Goal: Transaction & Acquisition: Purchase product/service

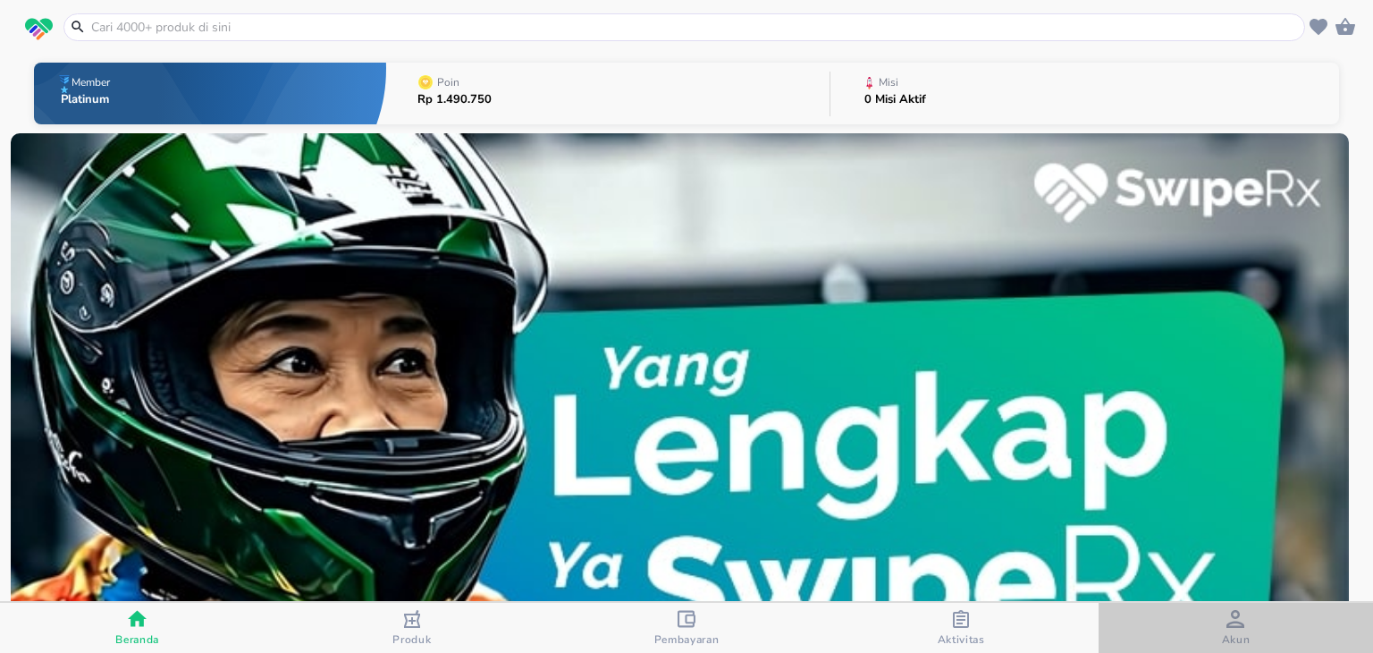
click at [1229, 627] on div "button" at bounding box center [1236, 621] width 18 height 22
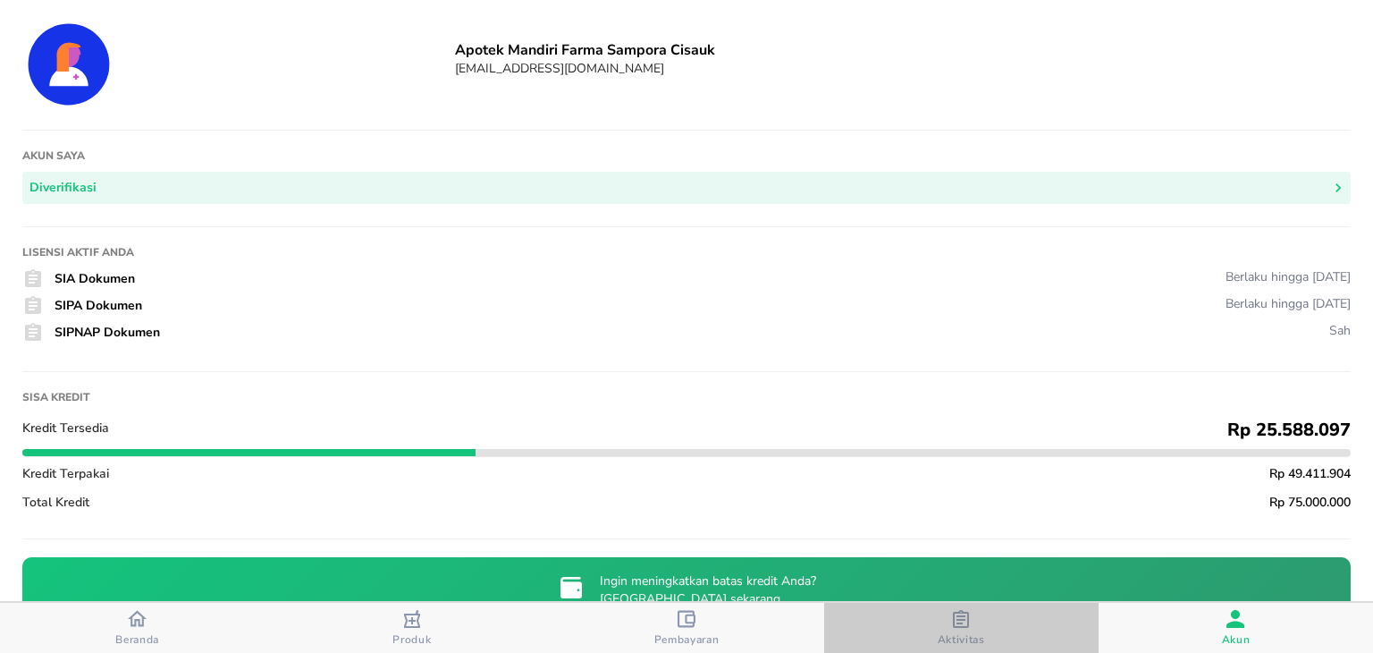
click at [960, 616] on icon "button" at bounding box center [961, 619] width 18 height 18
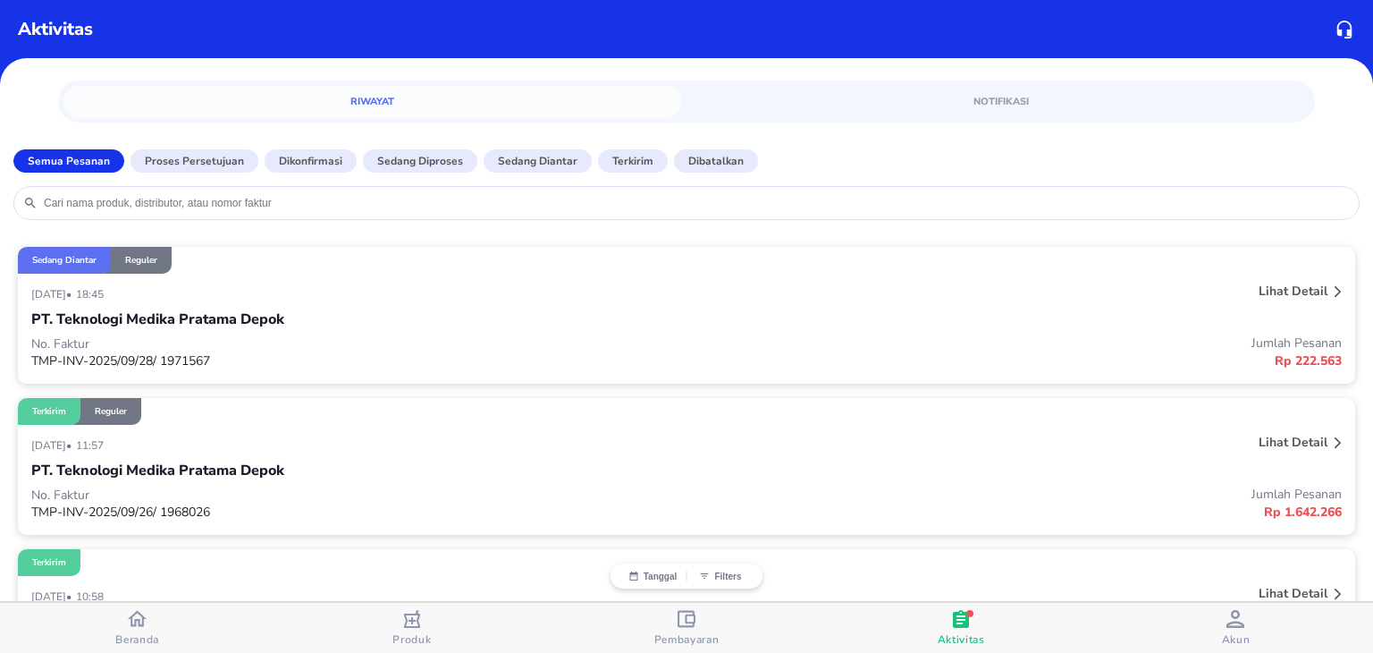
click at [133, 624] on icon "button" at bounding box center [137, 619] width 19 height 16
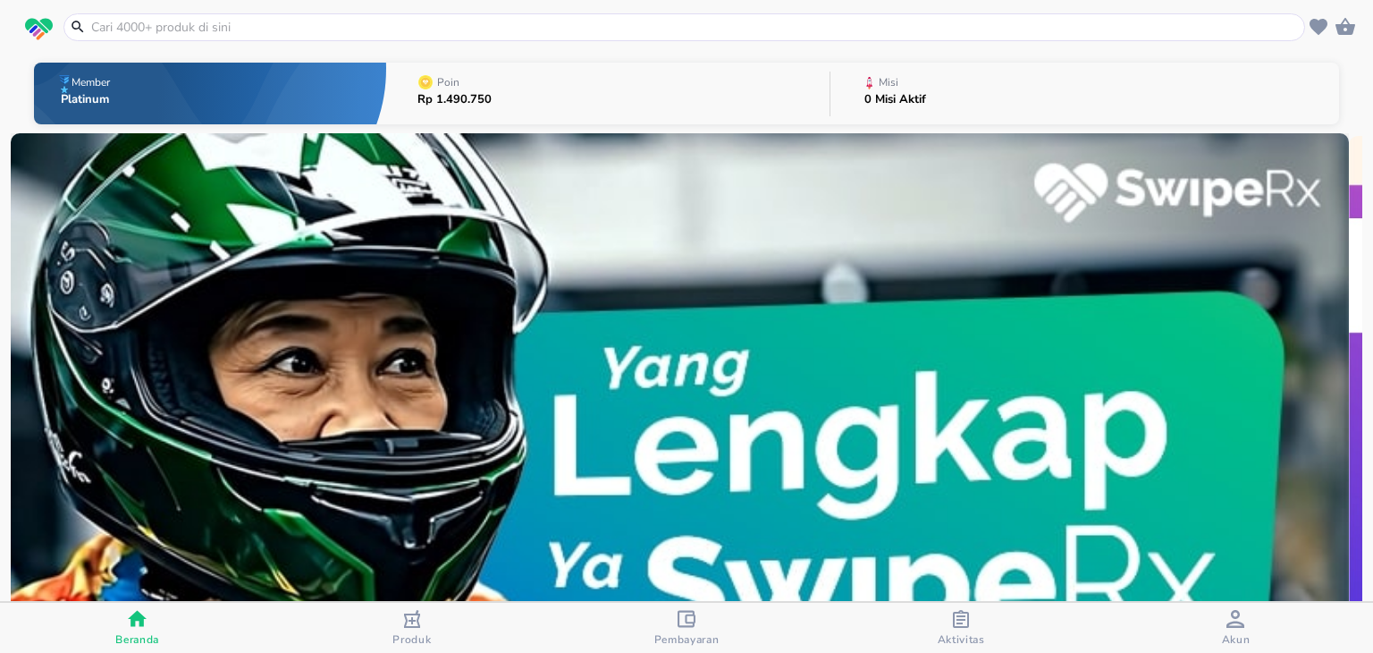
click at [231, 22] on input "text" at bounding box center [695, 27] width 1212 height 19
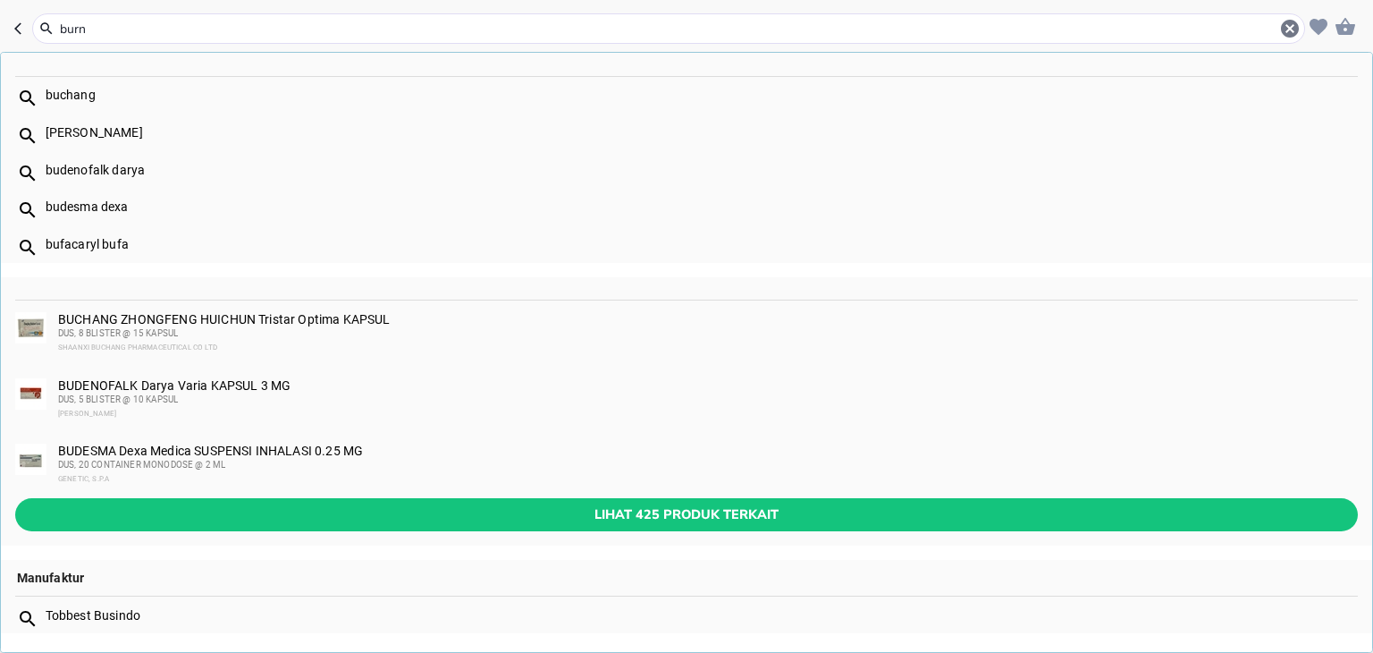
type input "burna"
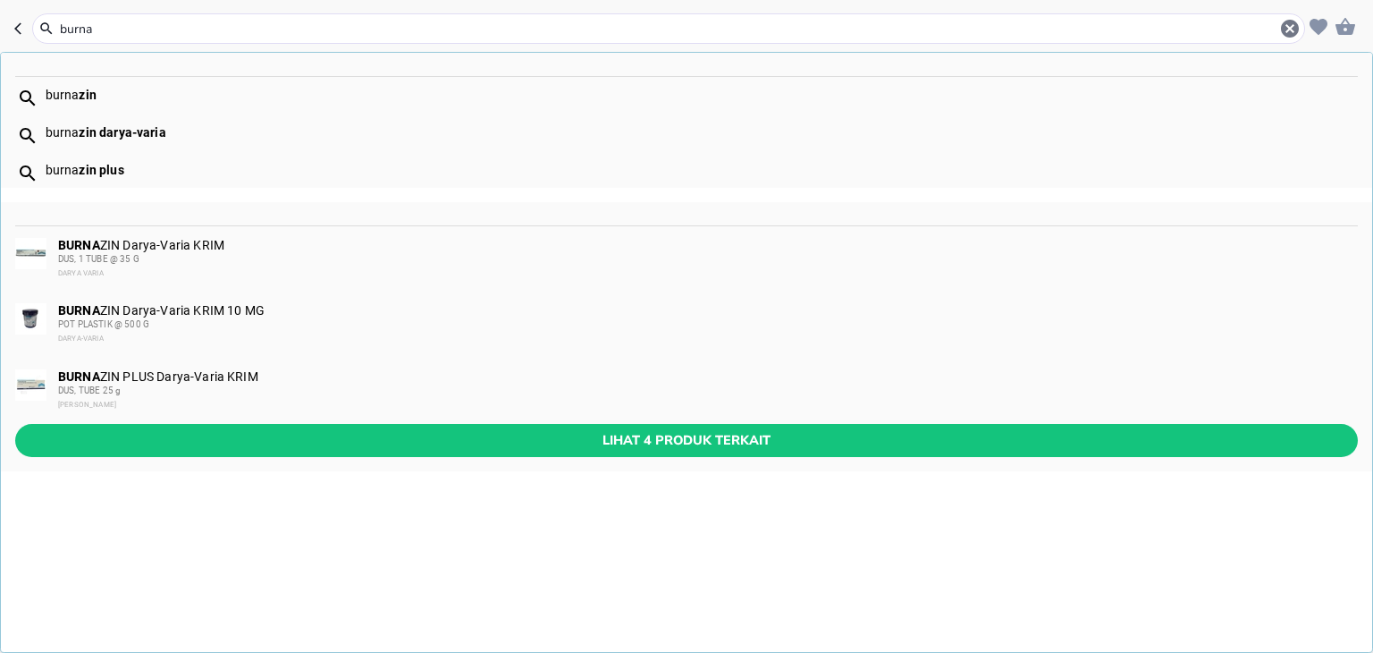
click at [71, 165] on div "[PERSON_NAME] plus" at bounding box center [702, 170] width 1312 height 14
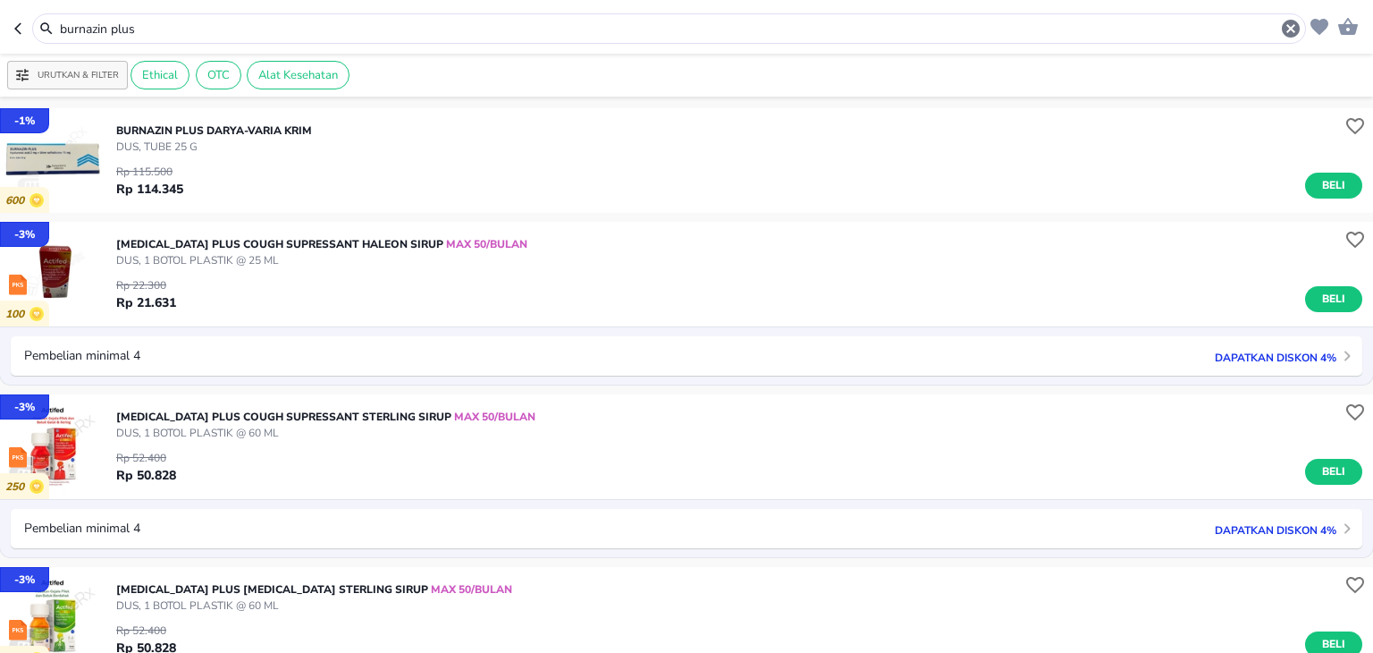
click at [182, 29] on input "burnazin plus" at bounding box center [669, 29] width 1222 height 19
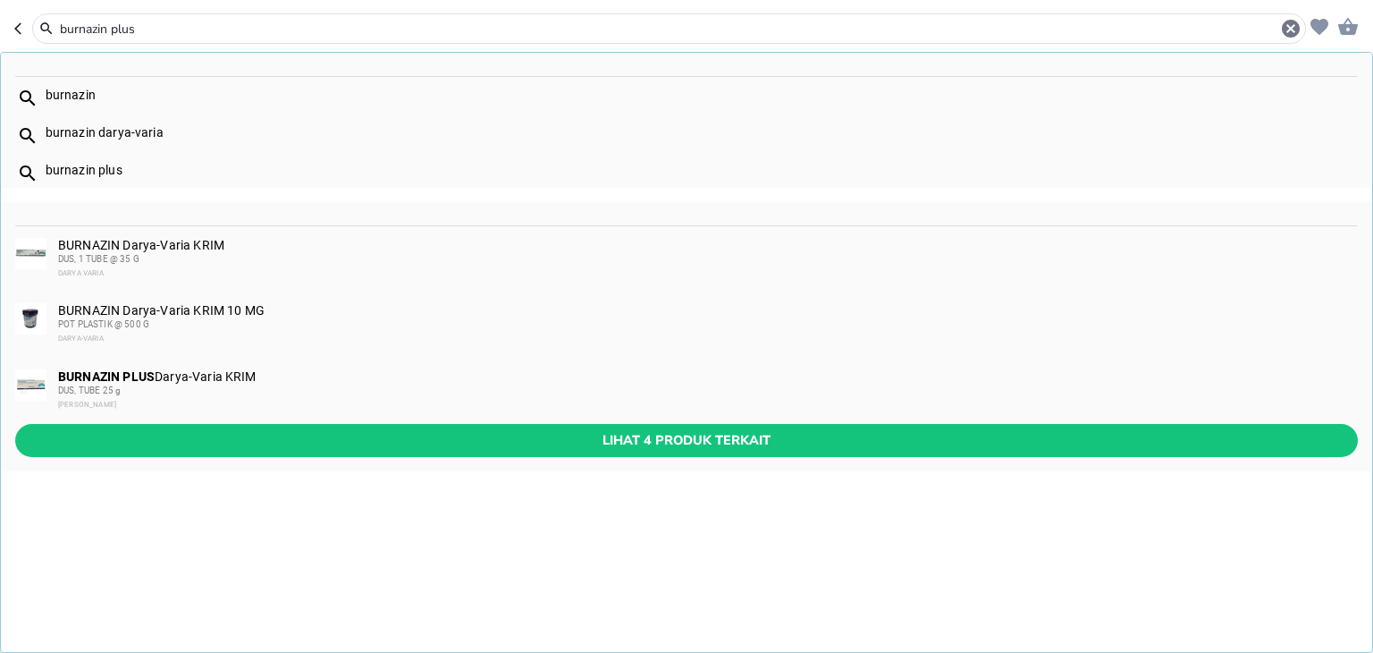
paste input "Cinolon"
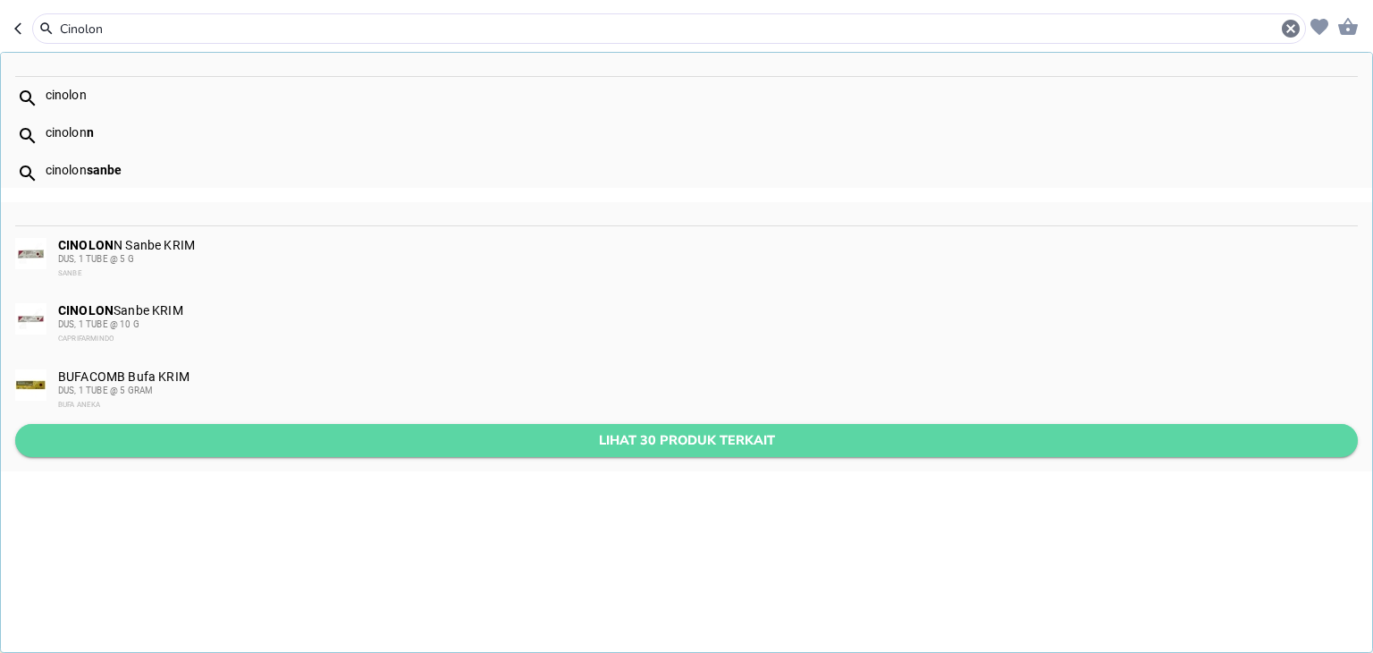
click at [293, 452] on button "Lihat 30 produk terkait" at bounding box center [686, 440] width 1343 height 33
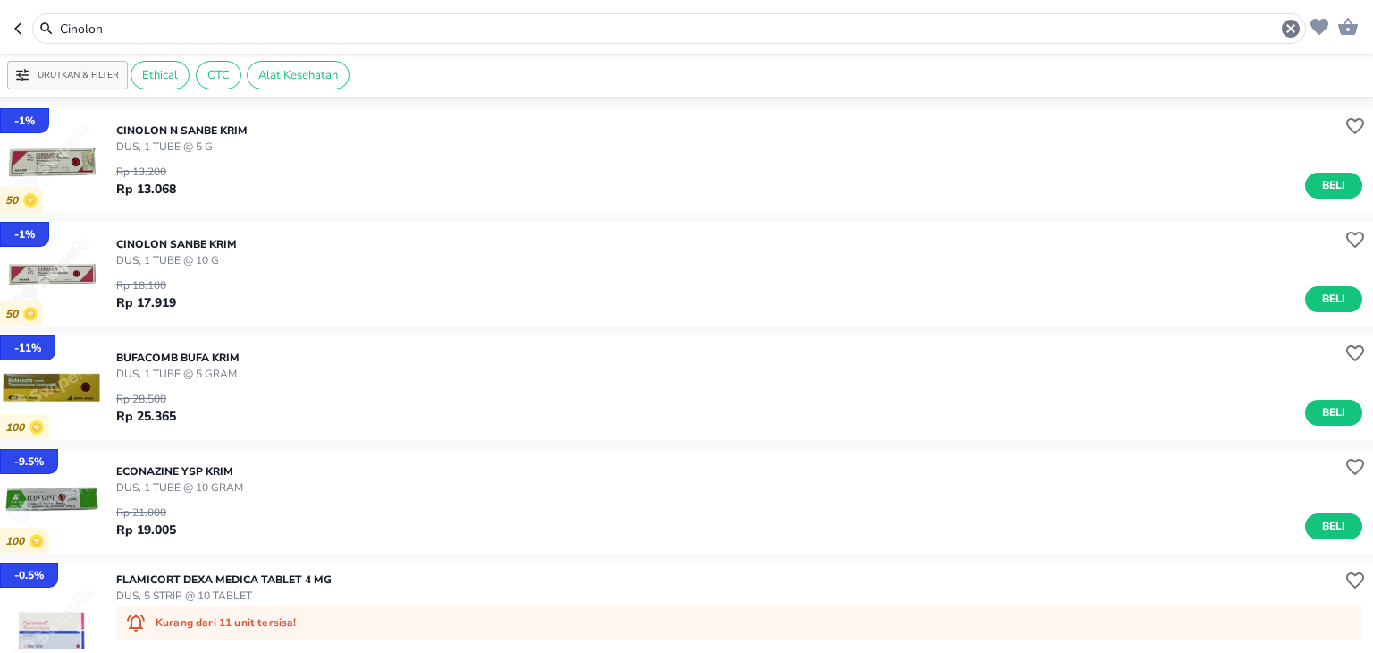
click at [252, 12] on header "Cinolon" at bounding box center [686, 27] width 1373 height 54
click at [260, 25] on input "Cinolon" at bounding box center [669, 29] width 1222 height 19
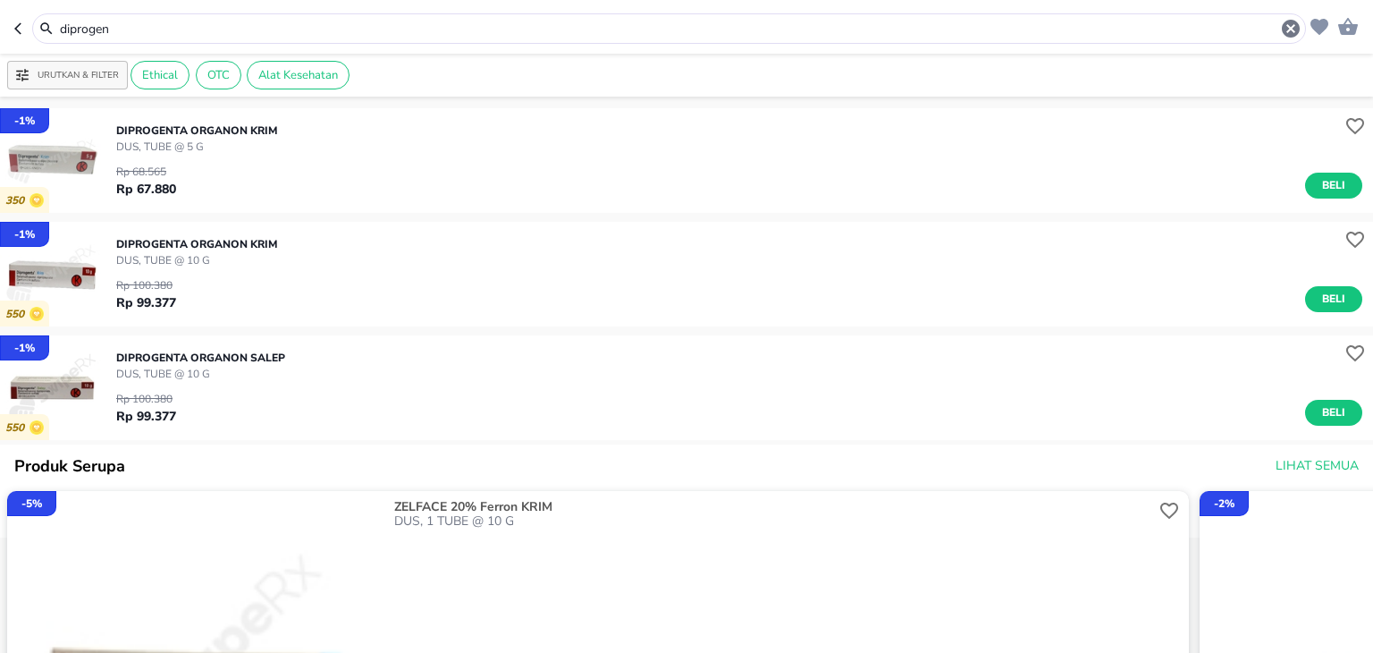
click at [232, 36] on input "diprogen" at bounding box center [669, 29] width 1222 height 19
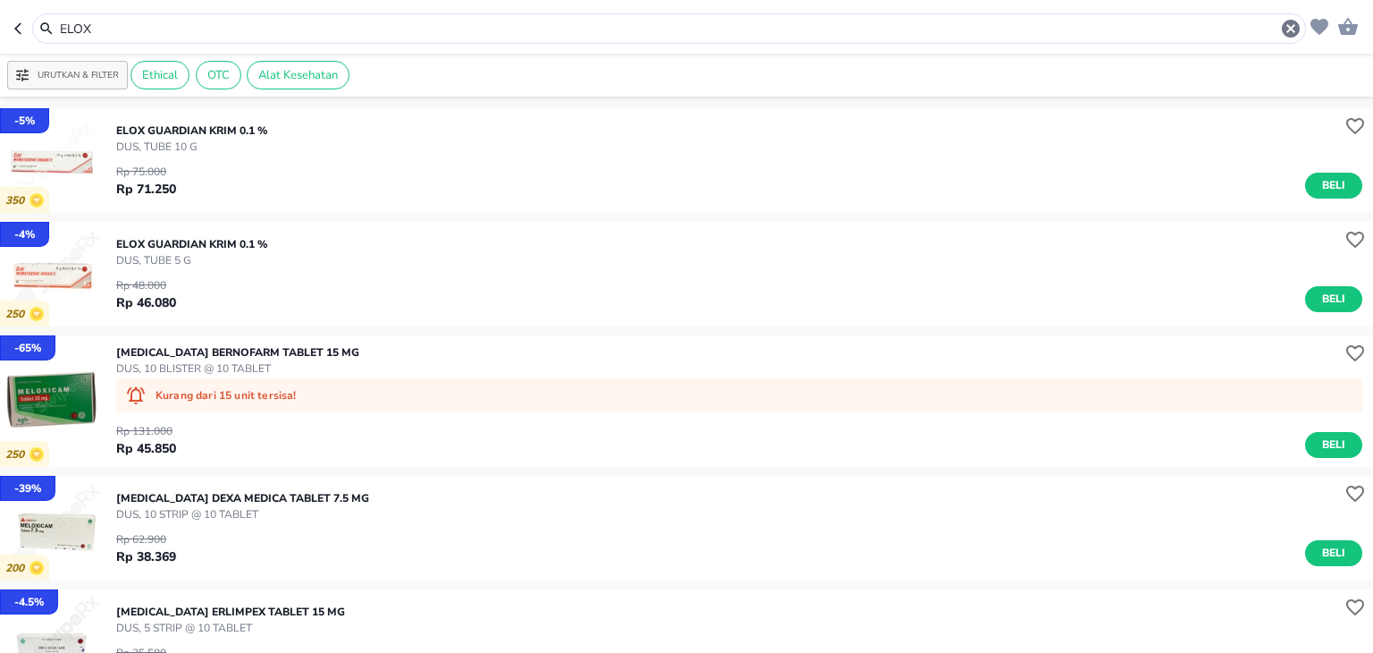
click at [253, 34] on input "ELOX" at bounding box center [669, 29] width 1222 height 19
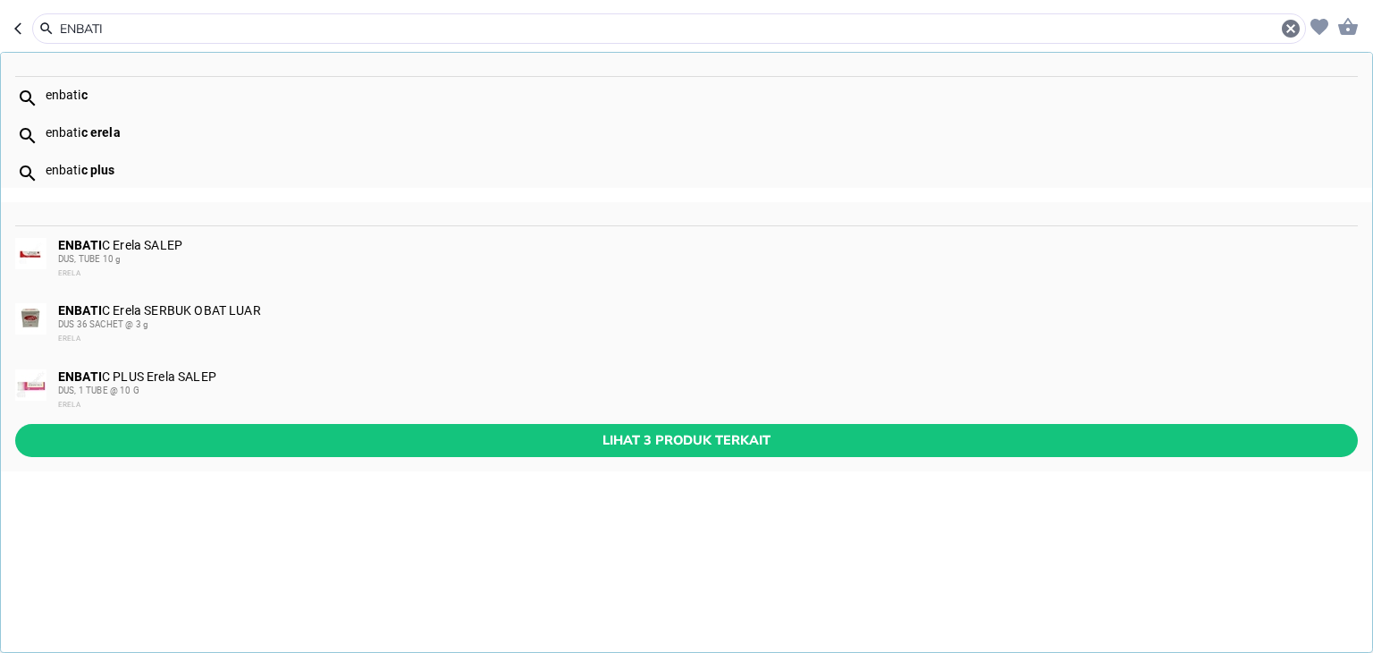
type input "ENBATI"
click at [174, 323] on div "DUS 36 SACHET @ 3 g" at bounding box center [707, 324] width 1298 height 14
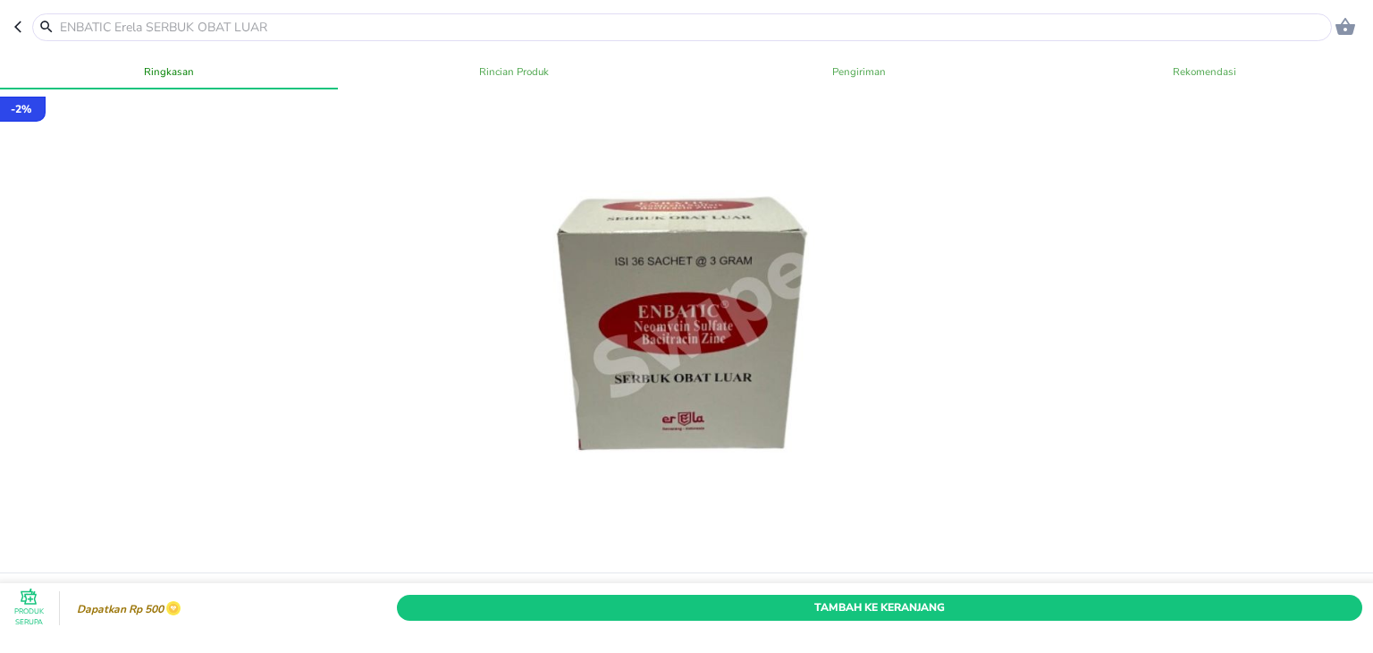
click at [334, 14] on div at bounding box center [682, 27] width 1300 height 28
click at [340, 29] on input "text" at bounding box center [693, 27] width 1270 height 19
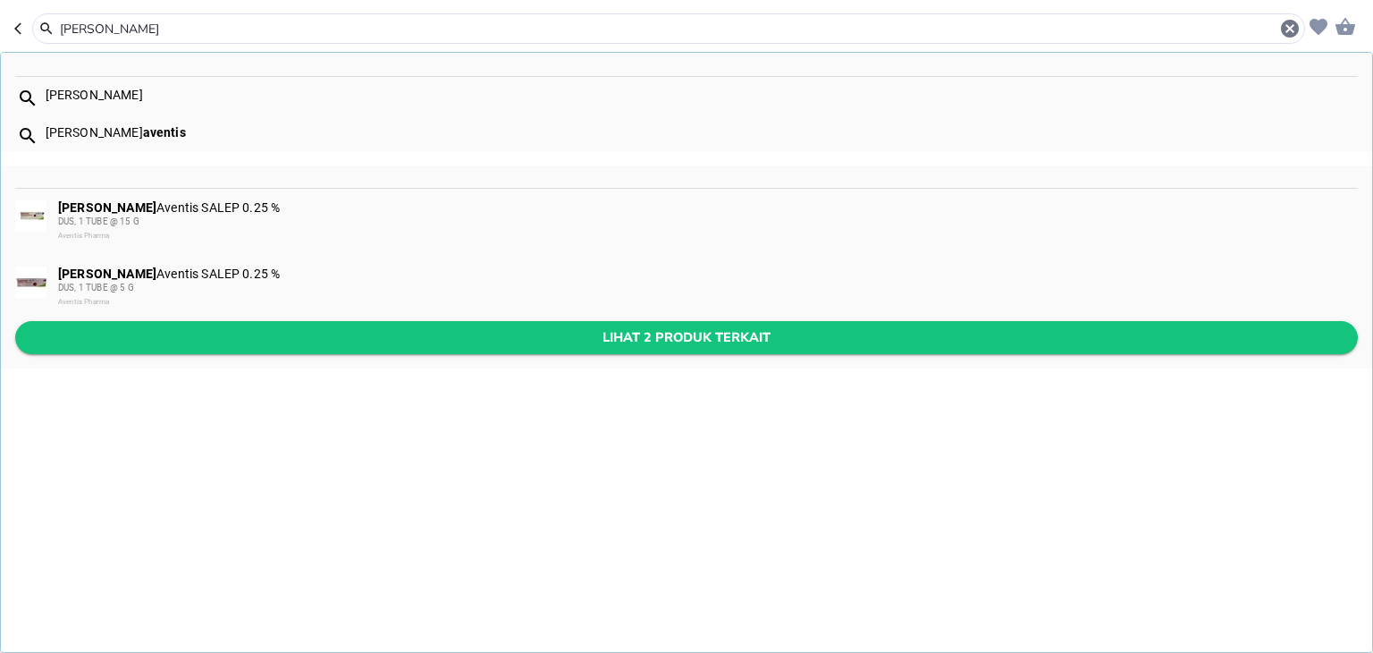
type input "[PERSON_NAME]"
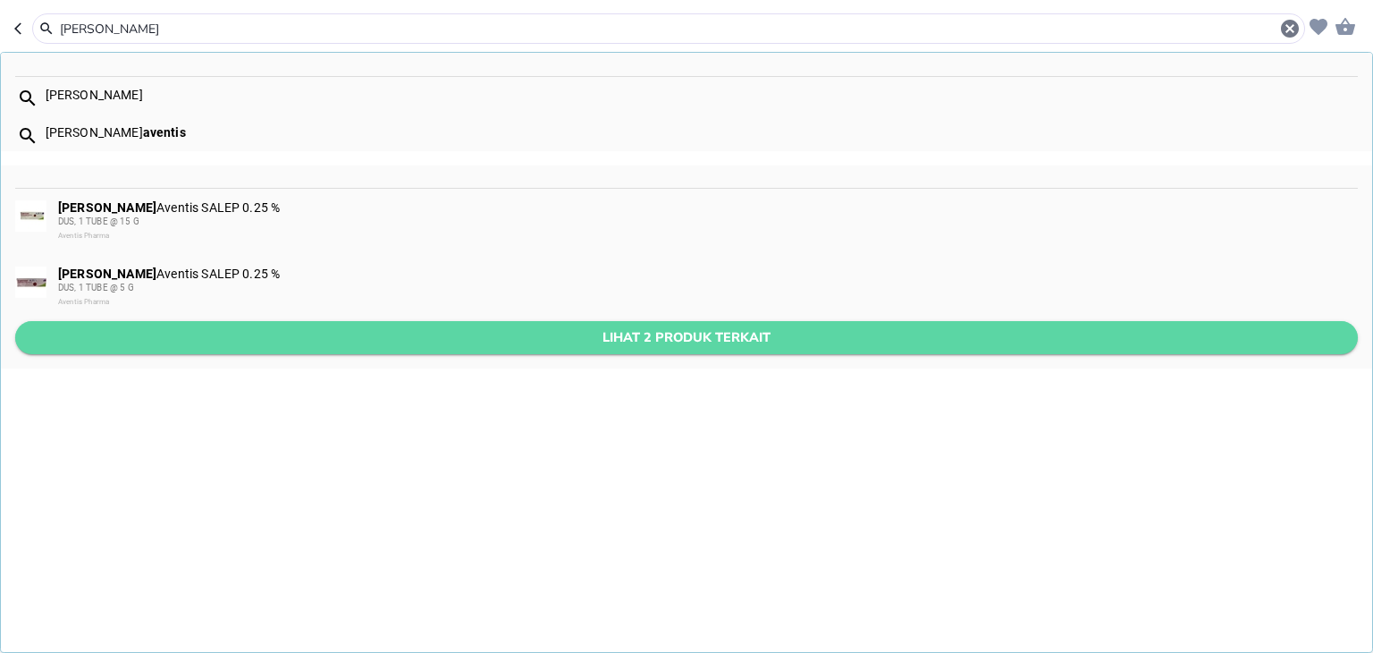
click at [538, 348] on button "Lihat 2 produk terkait" at bounding box center [686, 337] width 1343 height 33
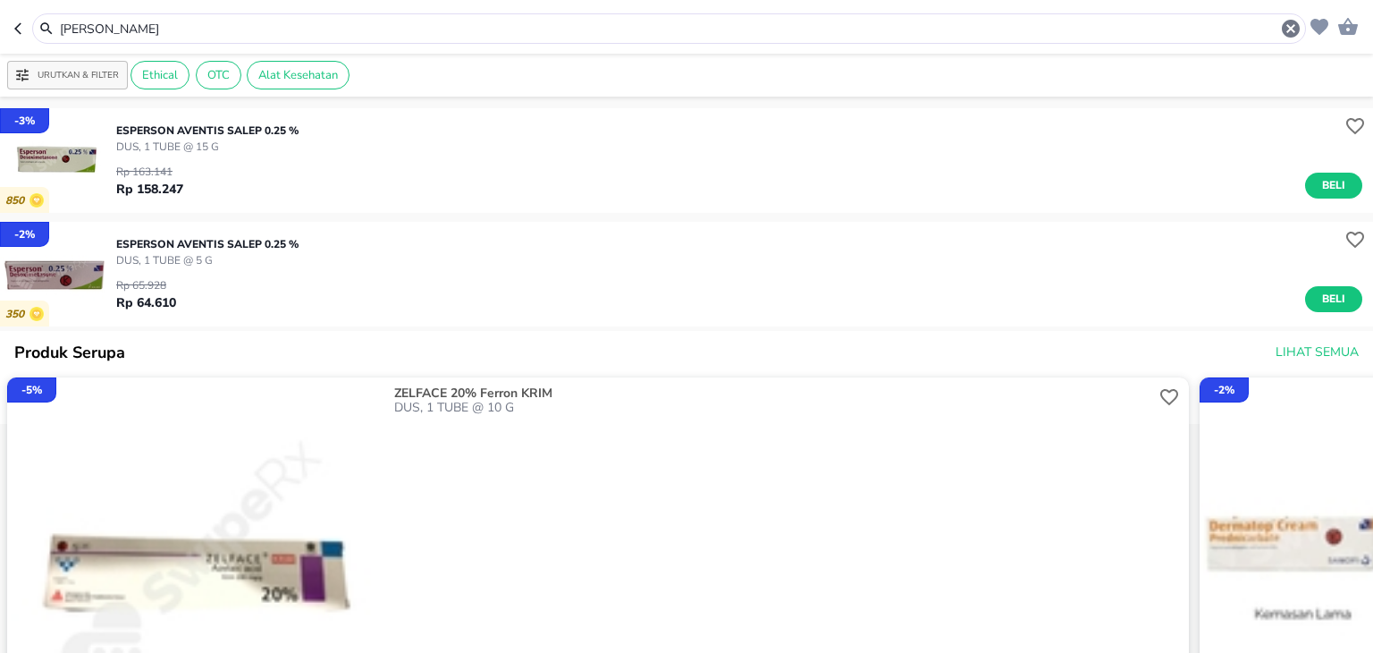
drag, startPoint x: 286, startPoint y: 16, endPoint x: 293, endPoint y: 26, distance: 12.2
click at [293, 26] on div "[PERSON_NAME]" at bounding box center [669, 28] width 1274 height 30
click at [293, 26] on input "[PERSON_NAME]" at bounding box center [669, 29] width 1222 height 19
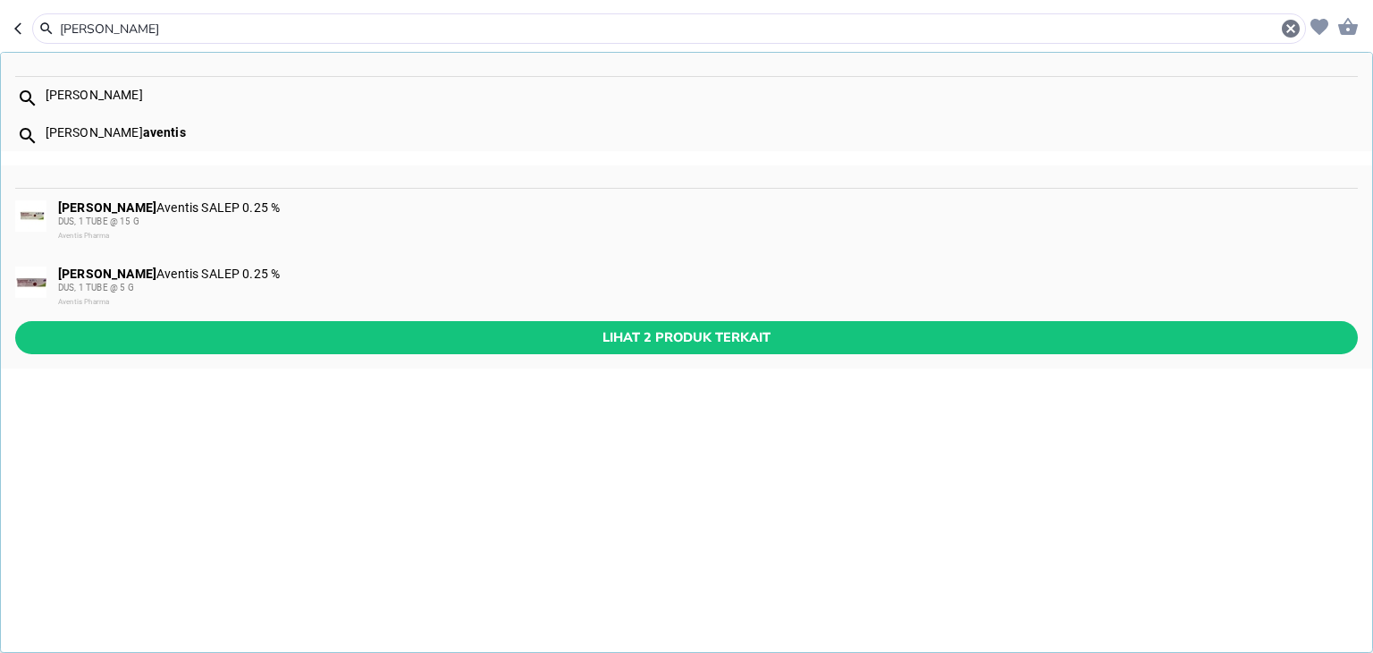
click at [293, 26] on input "[PERSON_NAME]" at bounding box center [669, 29] width 1222 height 19
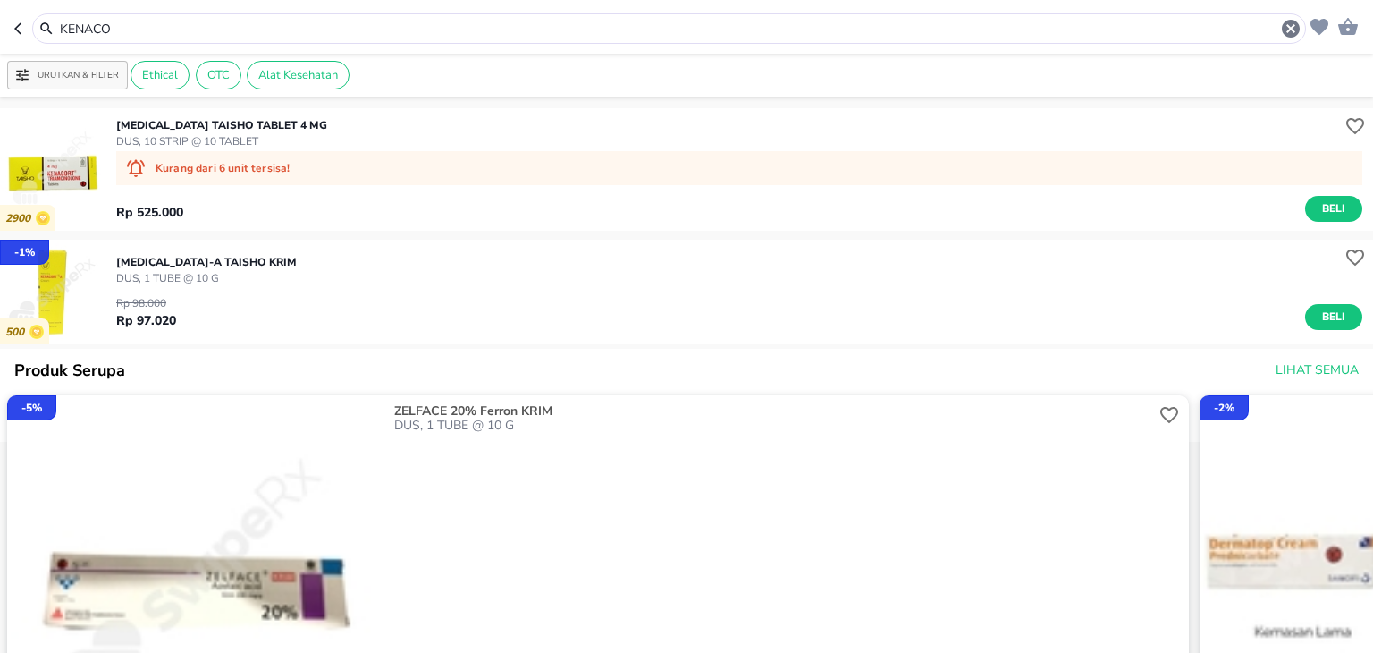
click at [205, 25] on input "KENACO" at bounding box center [669, 29] width 1222 height 19
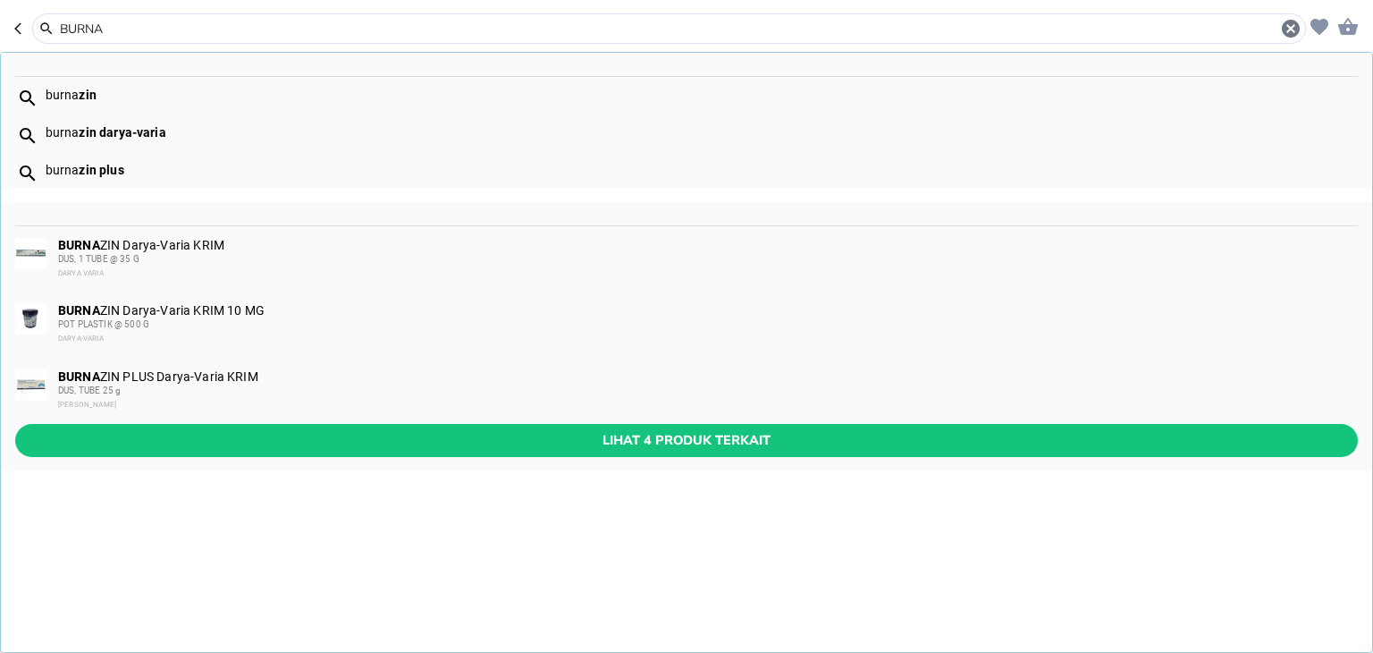
type input "BURNA"
click at [204, 373] on div "[PERSON_NAME] PLUS Darya-Varia KRIM DUS, TUBE 25 g Darya Varia" at bounding box center [707, 390] width 1298 height 43
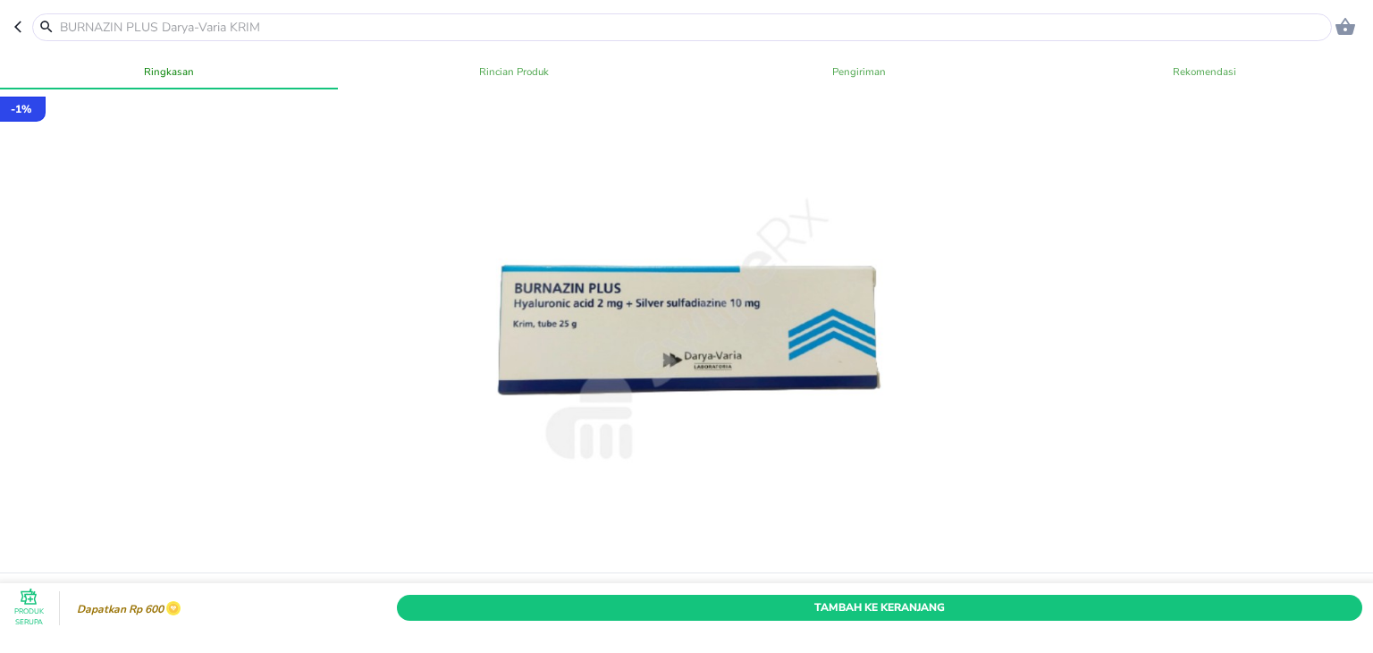
click at [283, 33] on input "text" at bounding box center [693, 27] width 1270 height 19
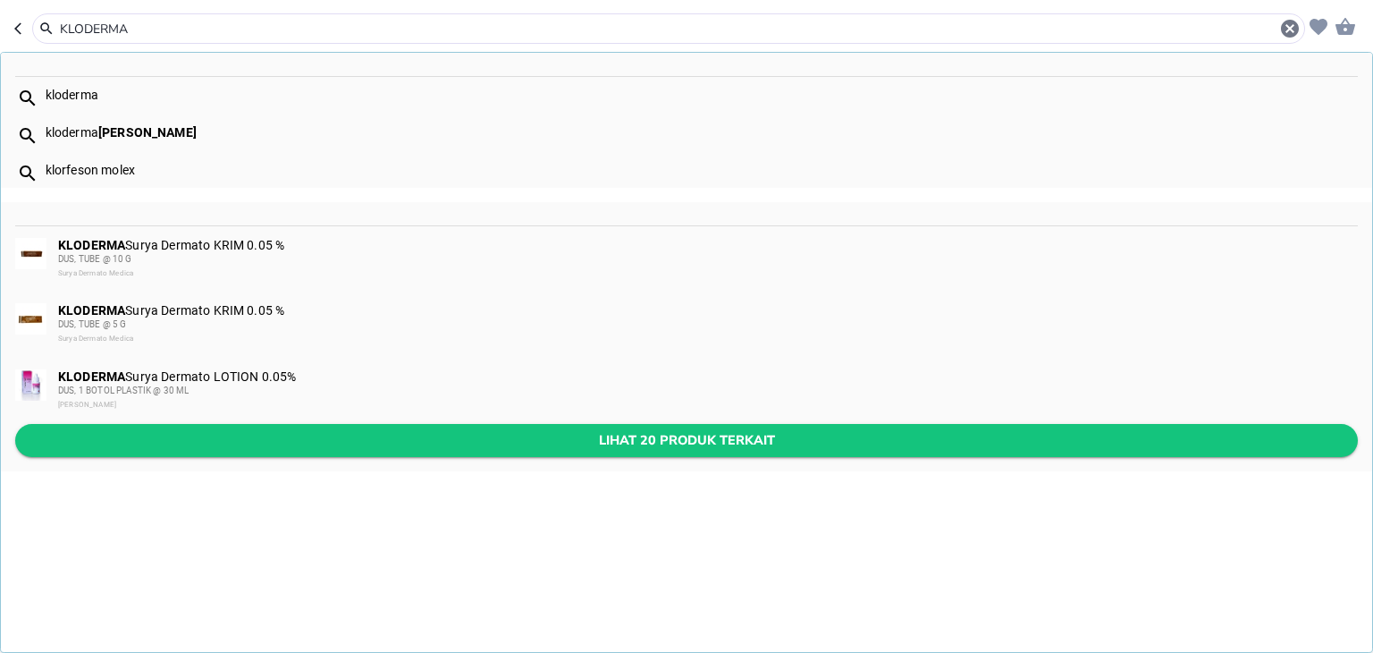
type input "KLODERMA"
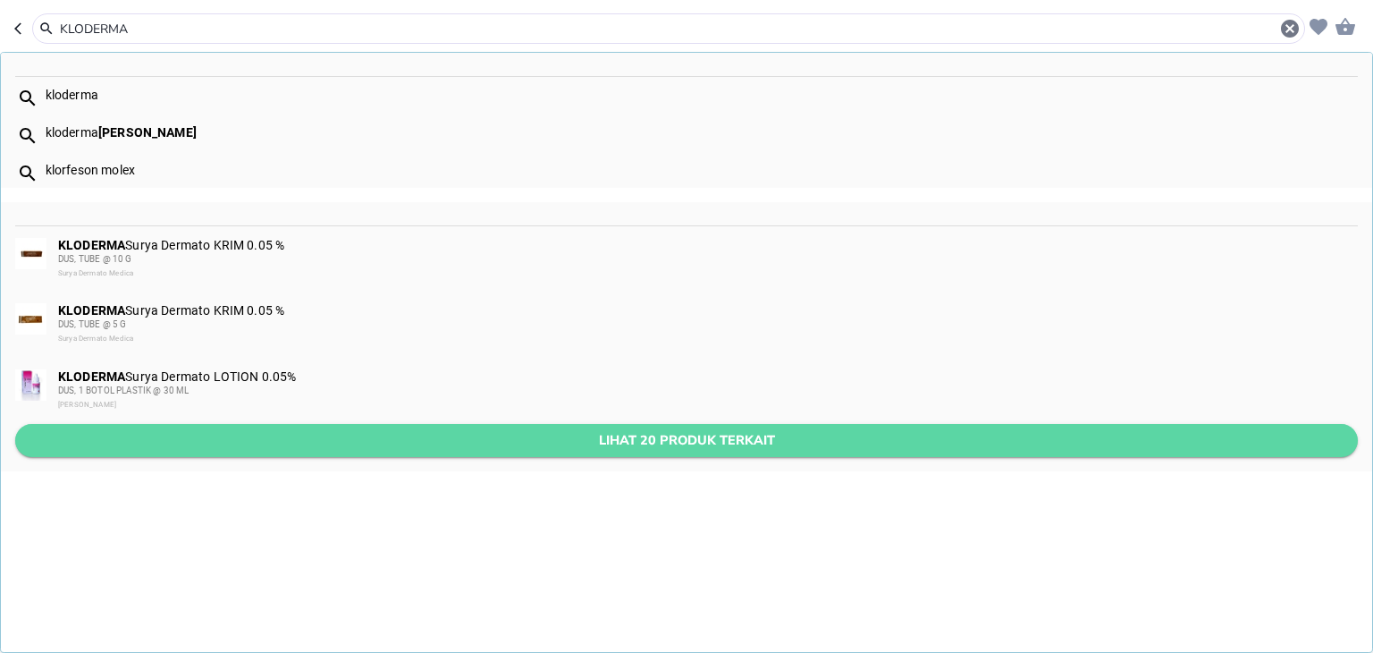
click at [465, 449] on span "Lihat 20 produk terkait" at bounding box center [687, 440] width 1314 height 22
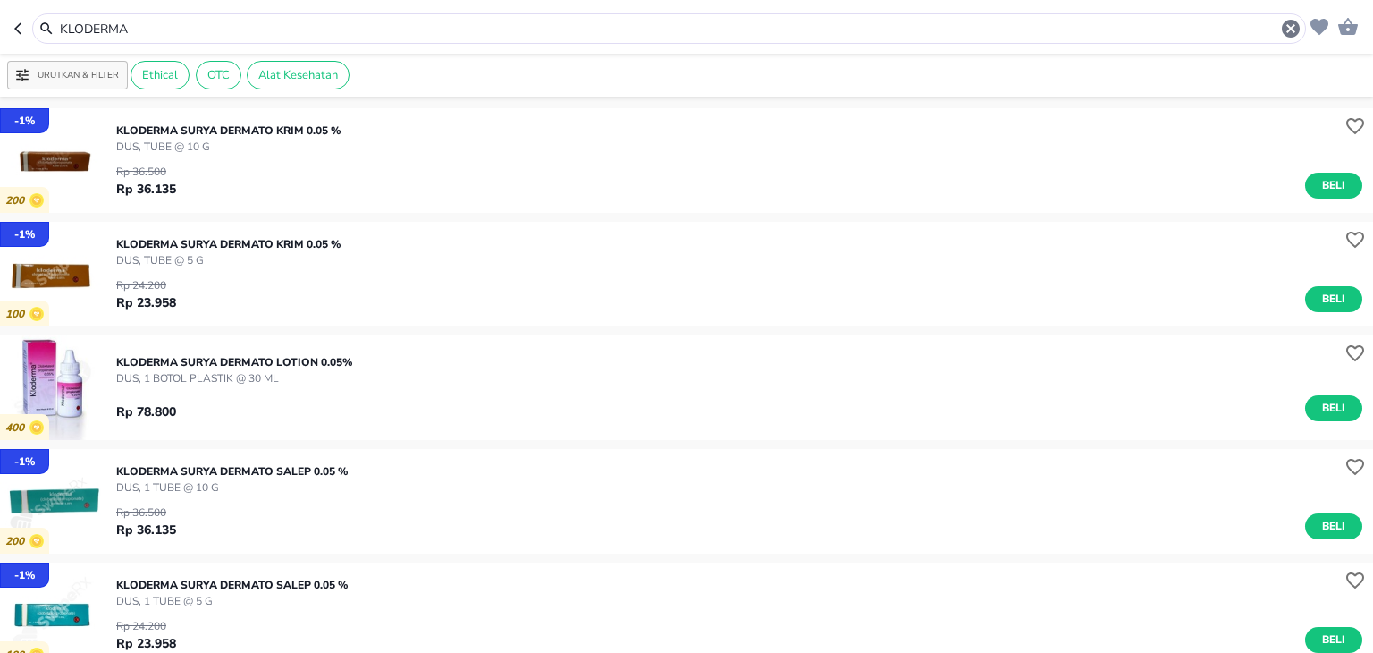
click at [154, 29] on input "KLODERMA" at bounding box center [669, 29] width 1222 height 19
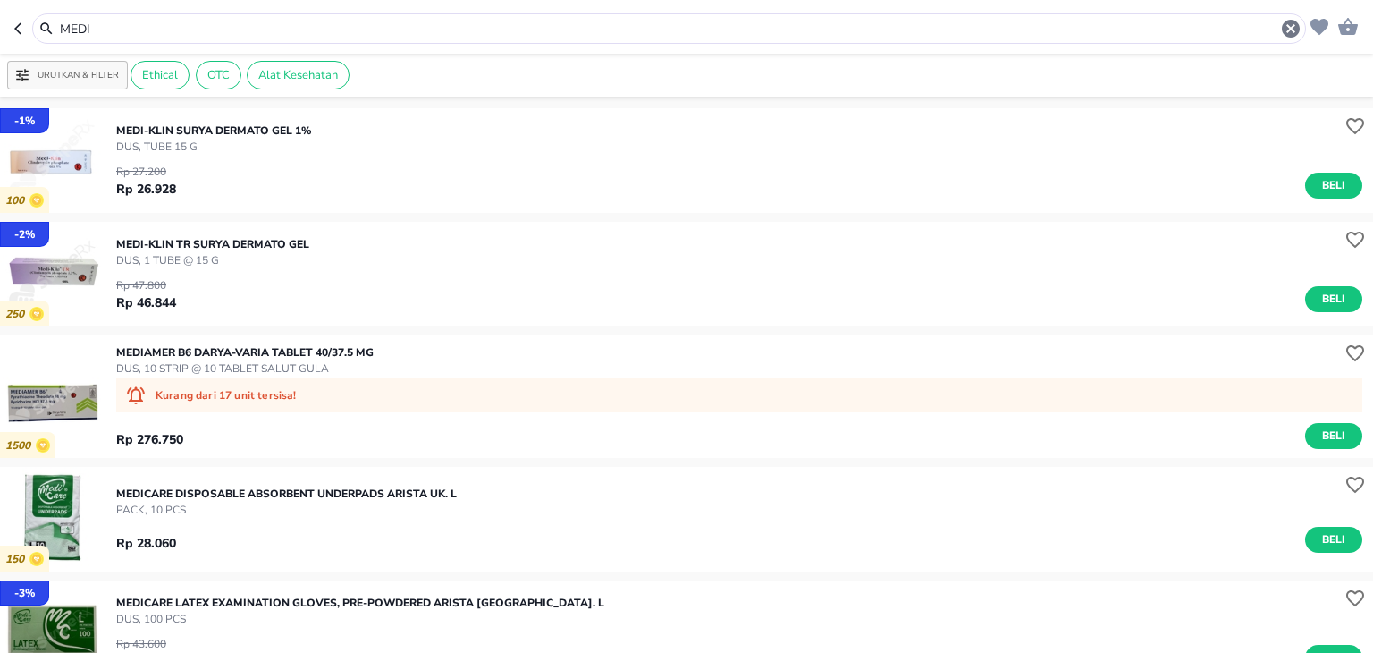
click at [229, 37] on input "MEDI" at bounding box center [669, 29] width 1222 height 19
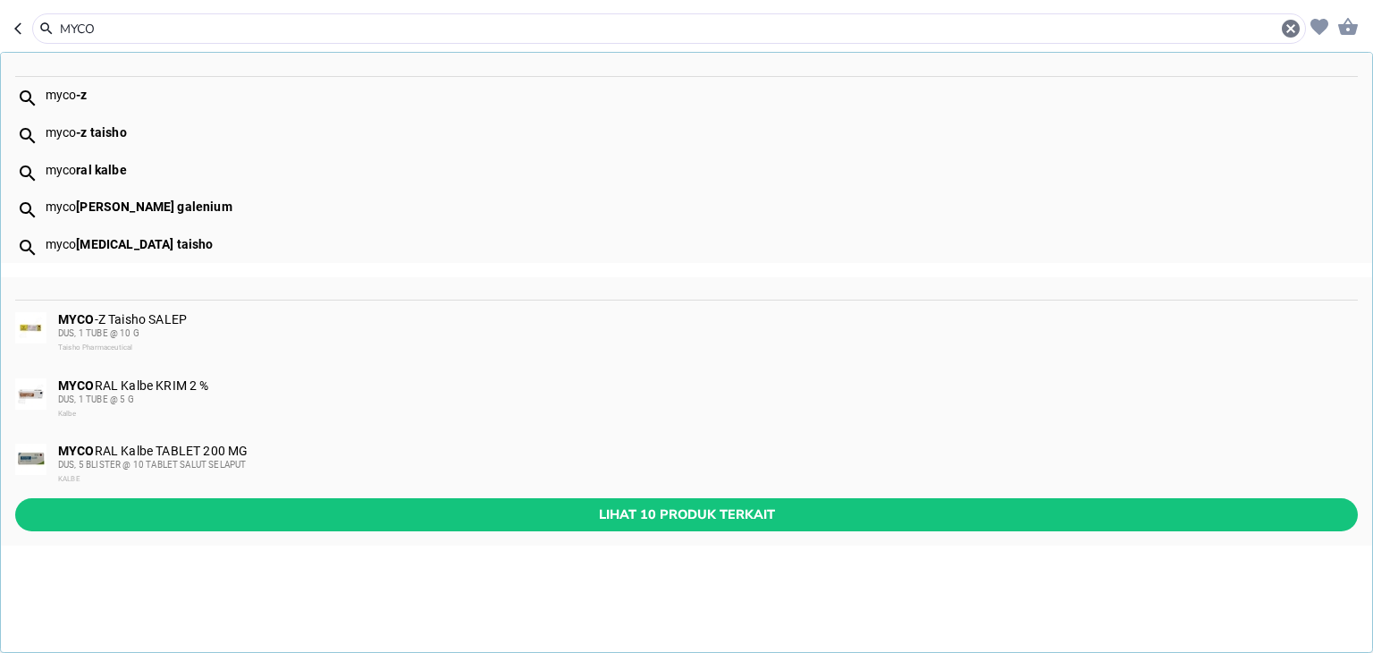
type input "MYCO"
click at [148, 391] on div "MYCO RAL Kalbe KRIM 2 % DUS, 1 TUBE @ 5 G Kalbe" at bounding box center [707, 399] width 1298 height 43
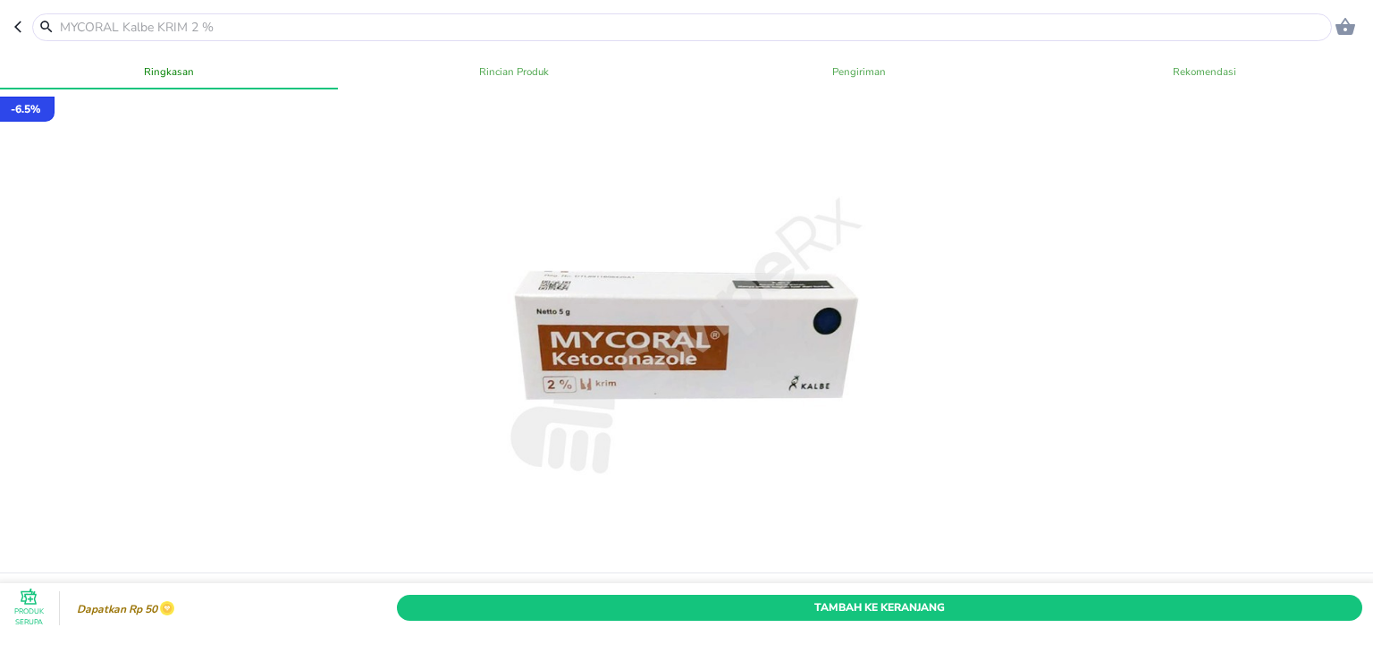
click at [232, 21] on input "text" at bounding box center [693, 27] width 1270 height 19
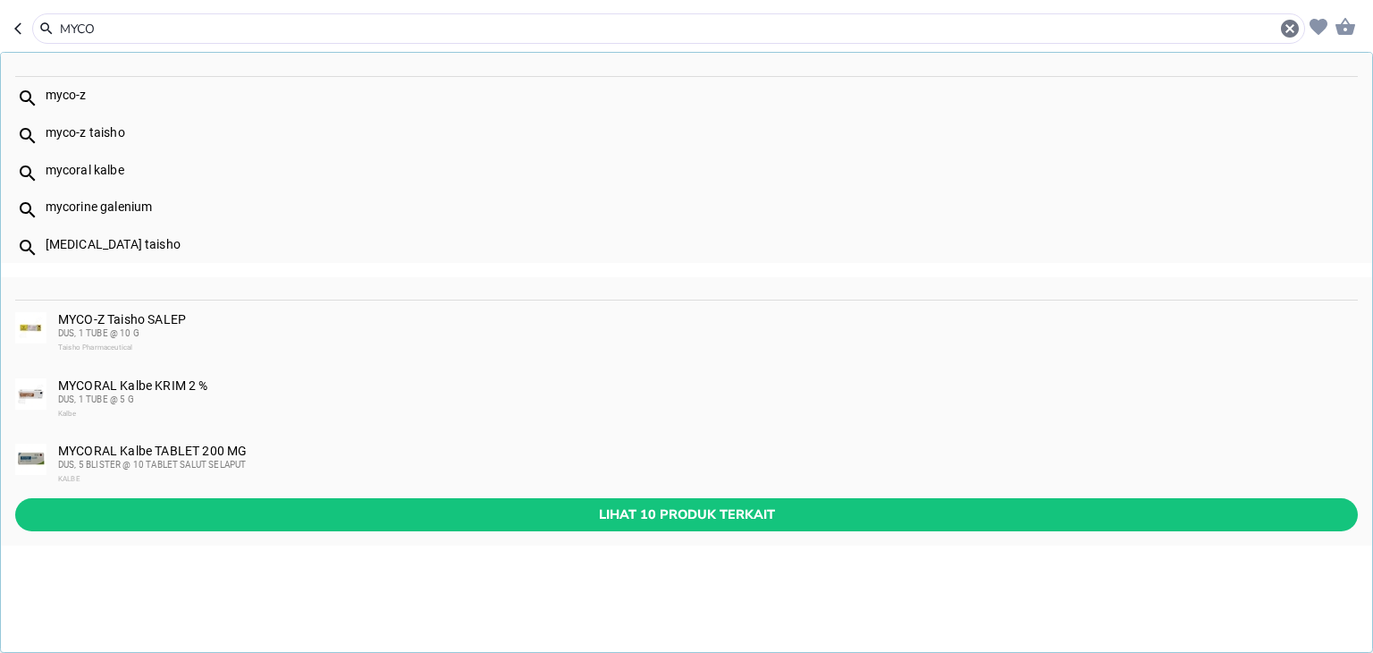
type input "MYCO"
click at [137, 325] on div "MYCO-Z Taisho SALEP DUS, 1 TUBE @ 10 G Taisho Pharmaceutical" at bounding box center [707, 333] width 1298 height 43
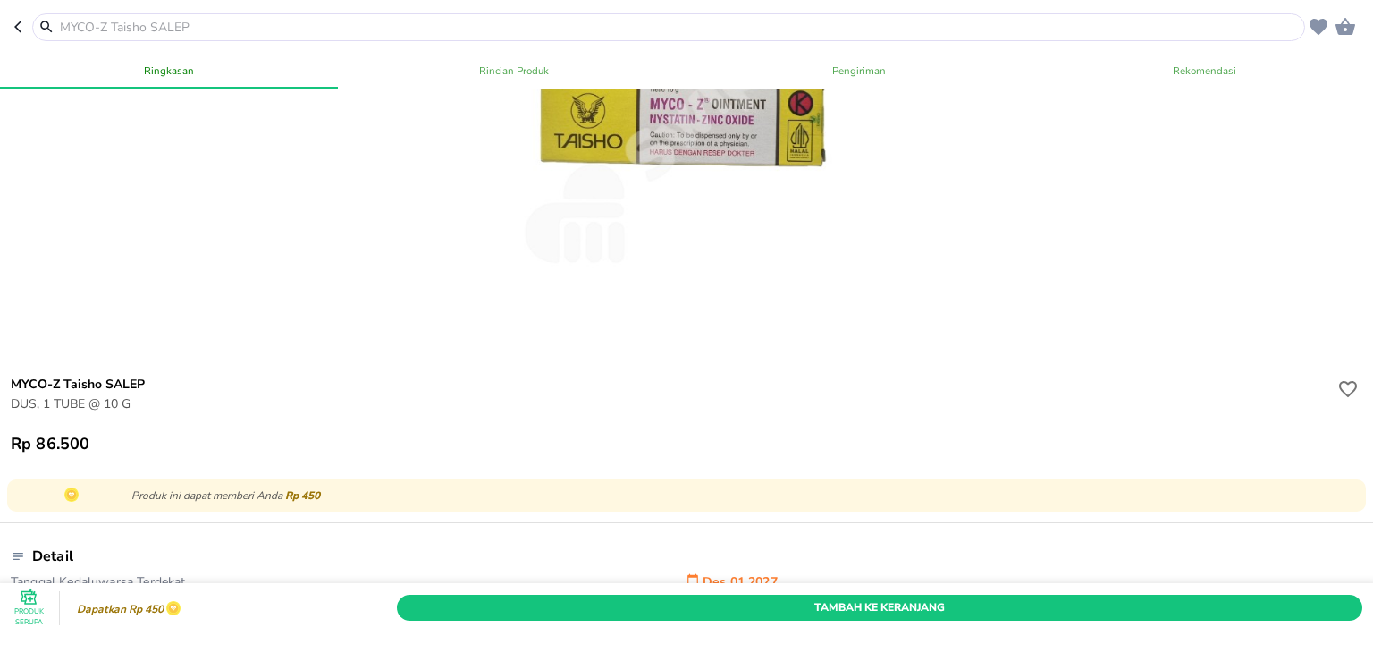
scroll to position [209, 0]
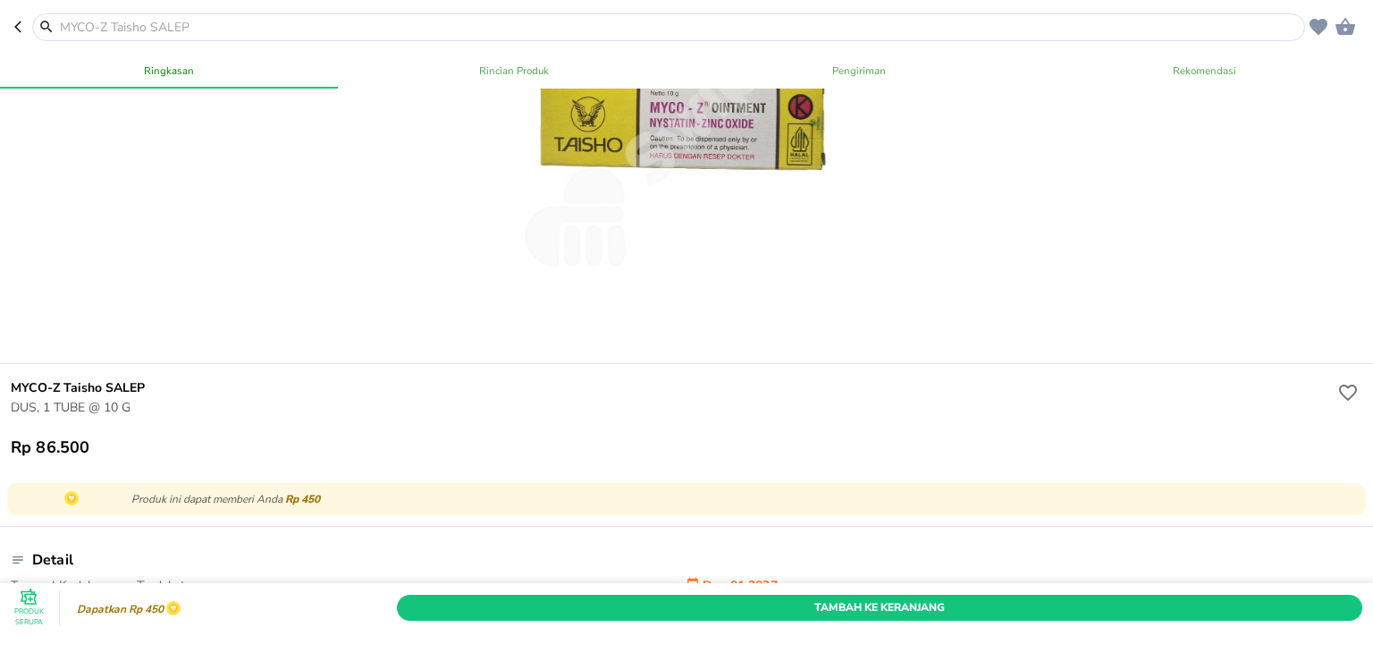
click at [261, 21] on input "text" at bounding box center [679, 27] width 1243 height 19
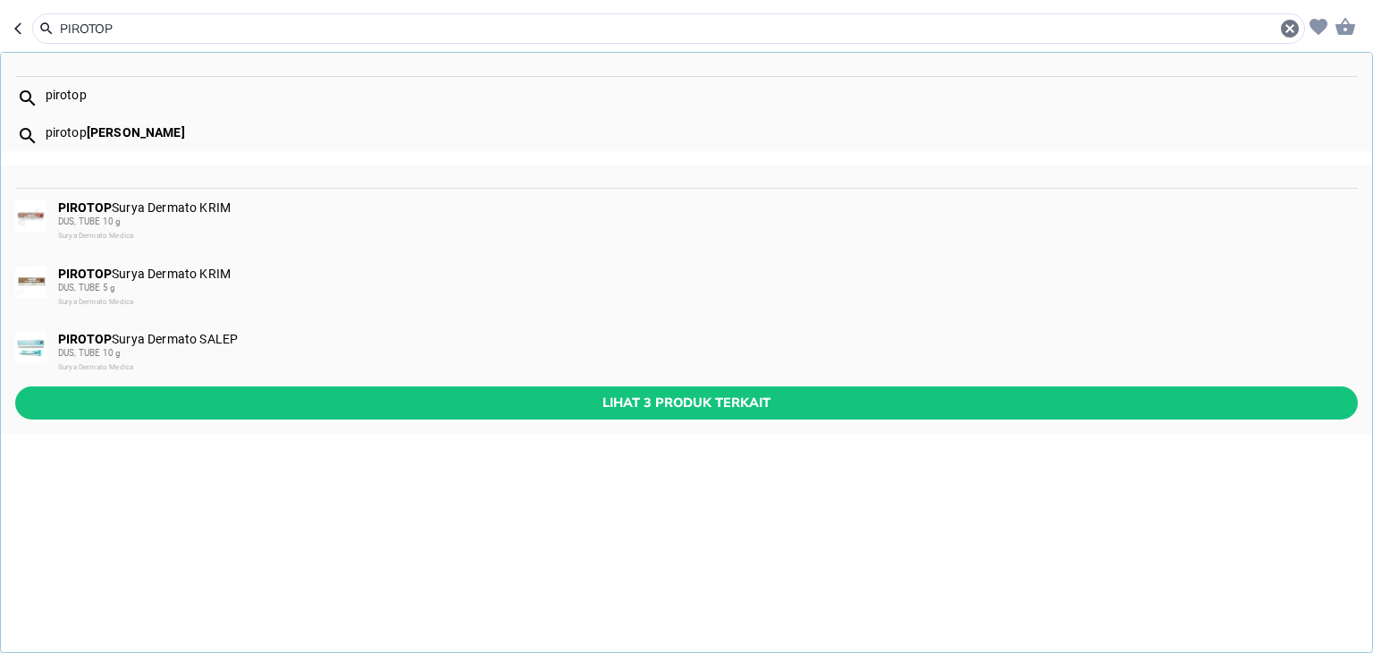
type input "PIROTOP"
click at [157, 293] on div "DUS, TUBE 5 g" at bounding box center [707, 288] width 1298 height 14
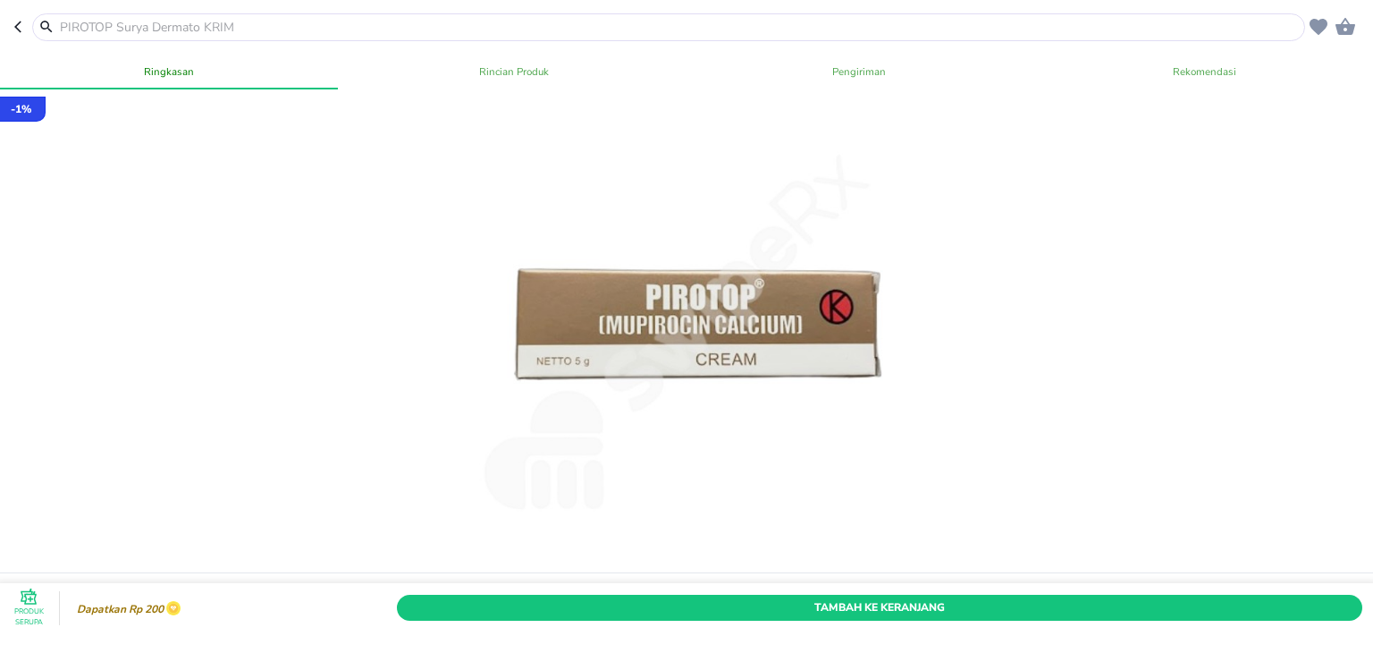
click at [283, 25] on input "text" at bounding box center [679, 27] width 1243 height 19
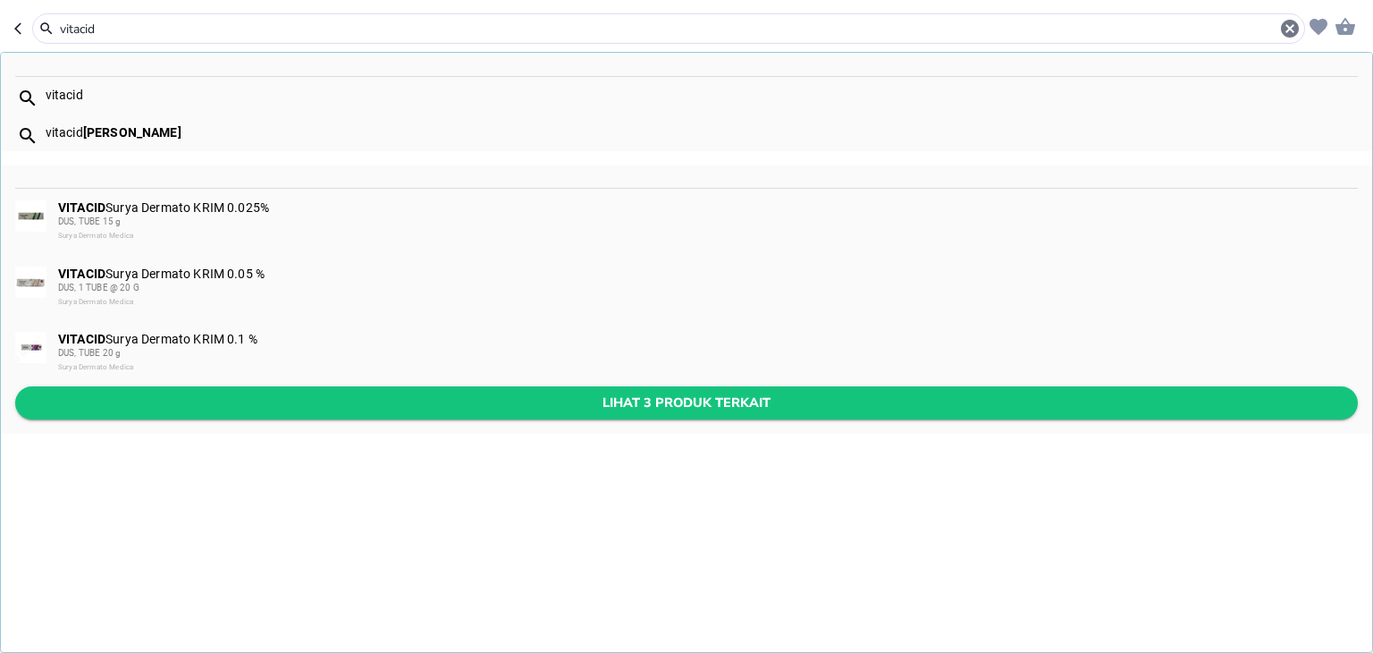
type input "vitacid"
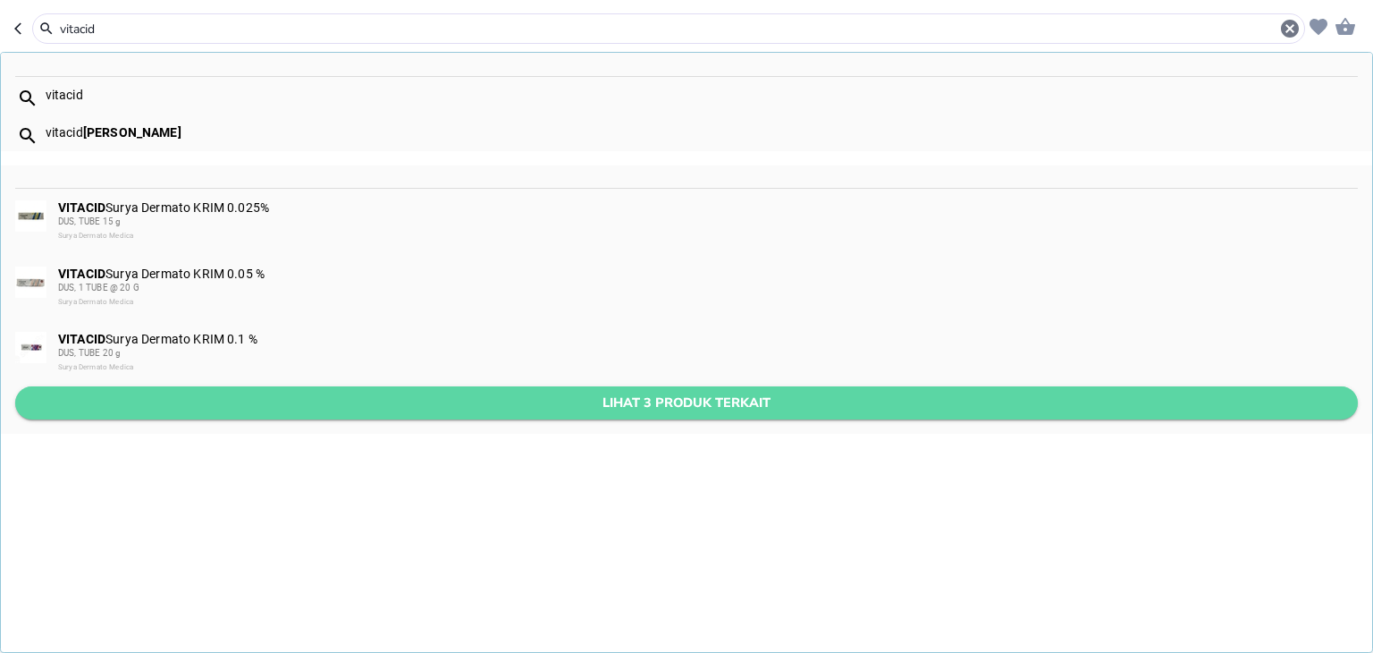
click at [310, 399] on span "Lihat 3 produk terkait" at bounding box center [687, 403] width 1314 height 22
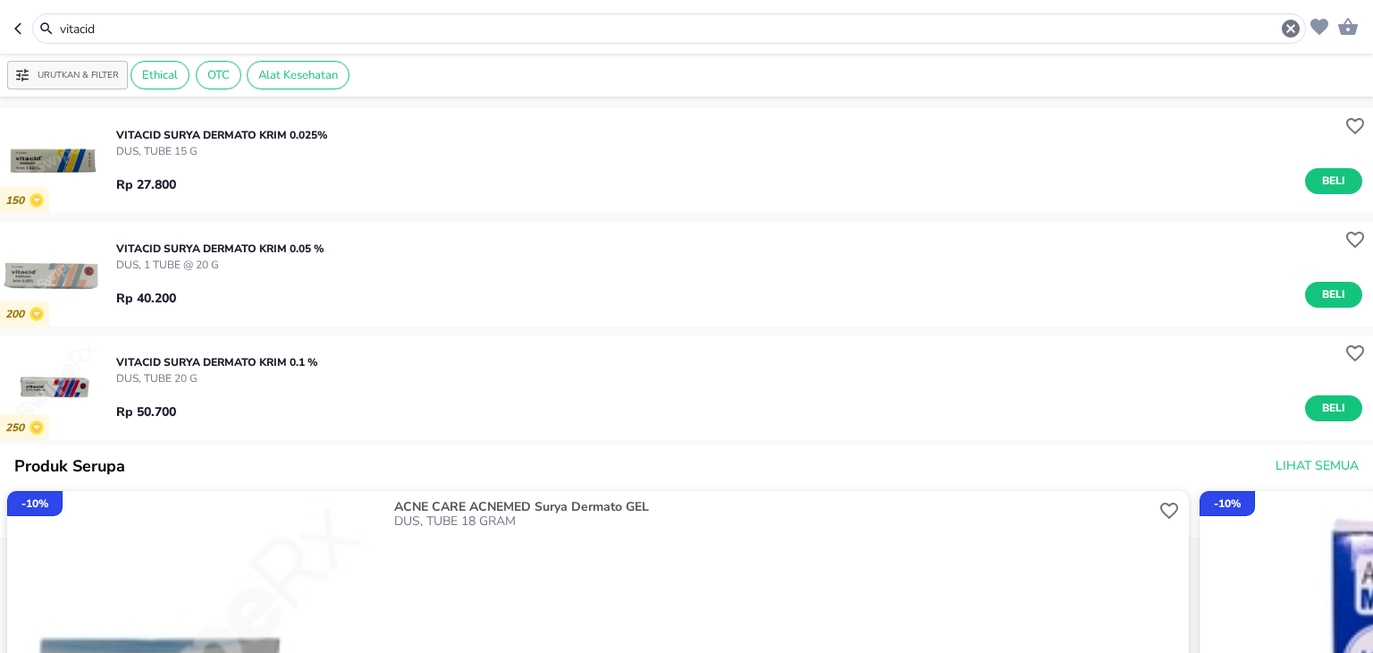
click at [261, 27] on input "vitacid" at bounding box center [669, 29] width 1222 height 19
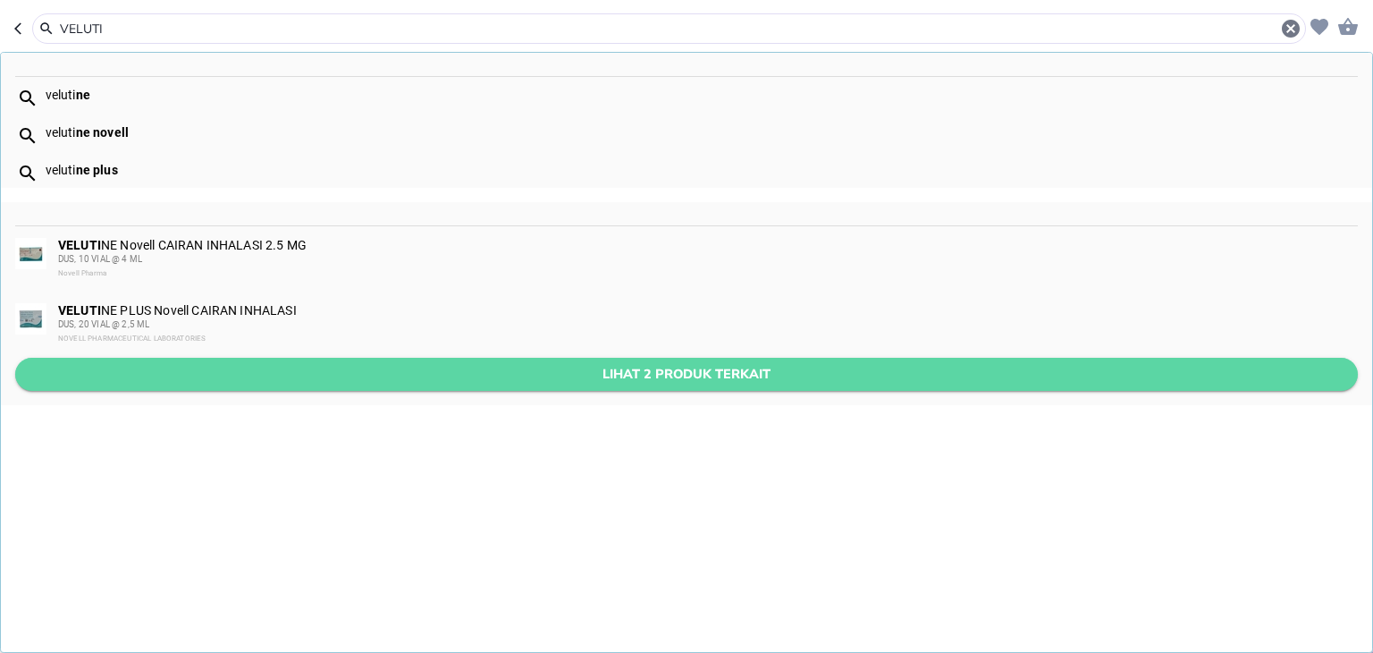
click at [275, 368] on span "Lihat 2 produk terkait" at bounding box center [687, 374] width 1314 height 22
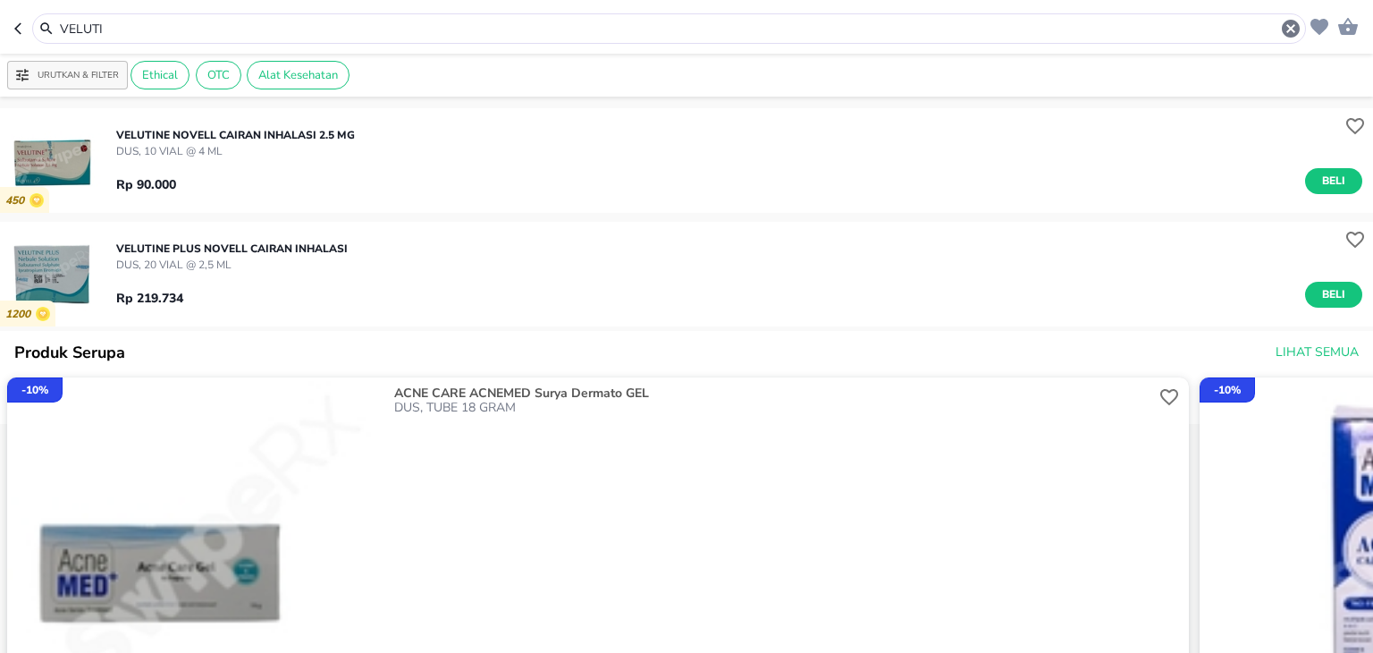
click at [261, 24] on input "VELUTI" at bounding box center [669, 29] width 1222 height 19
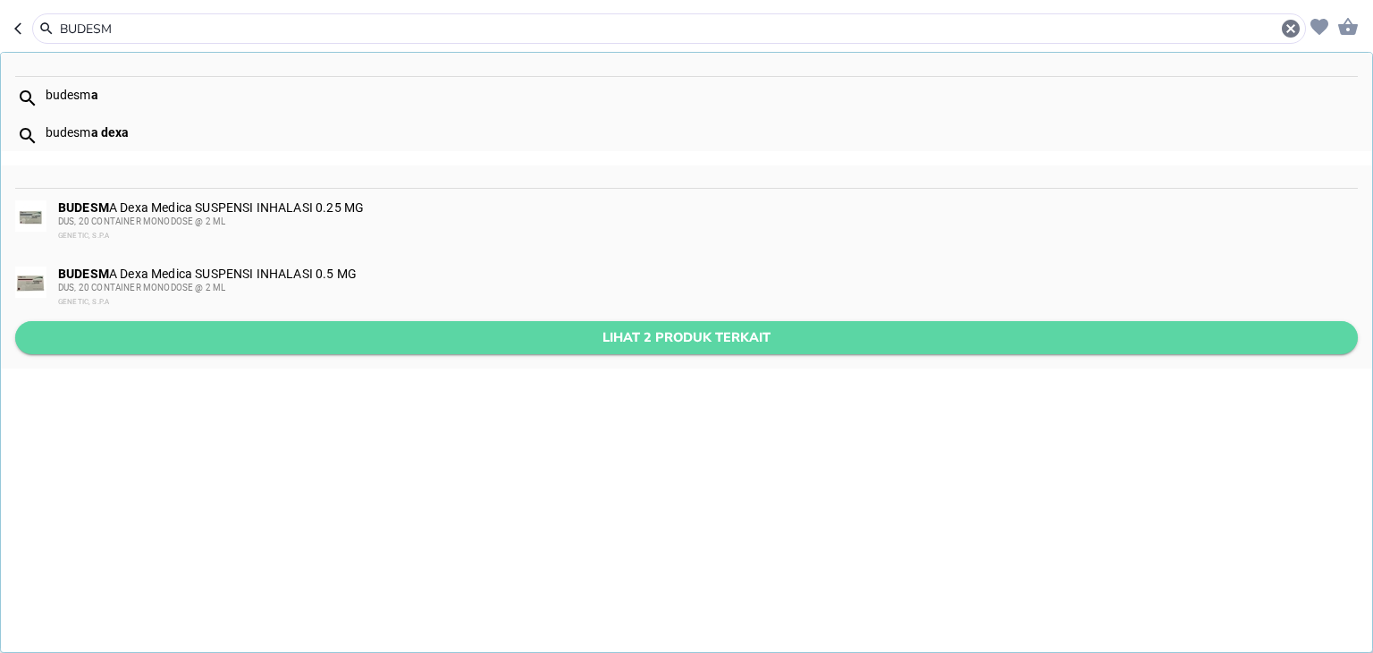
click at [283, 345] on span "Lihat 2 produk terkait" at bounding box center [687, 337] width 1314 height 22
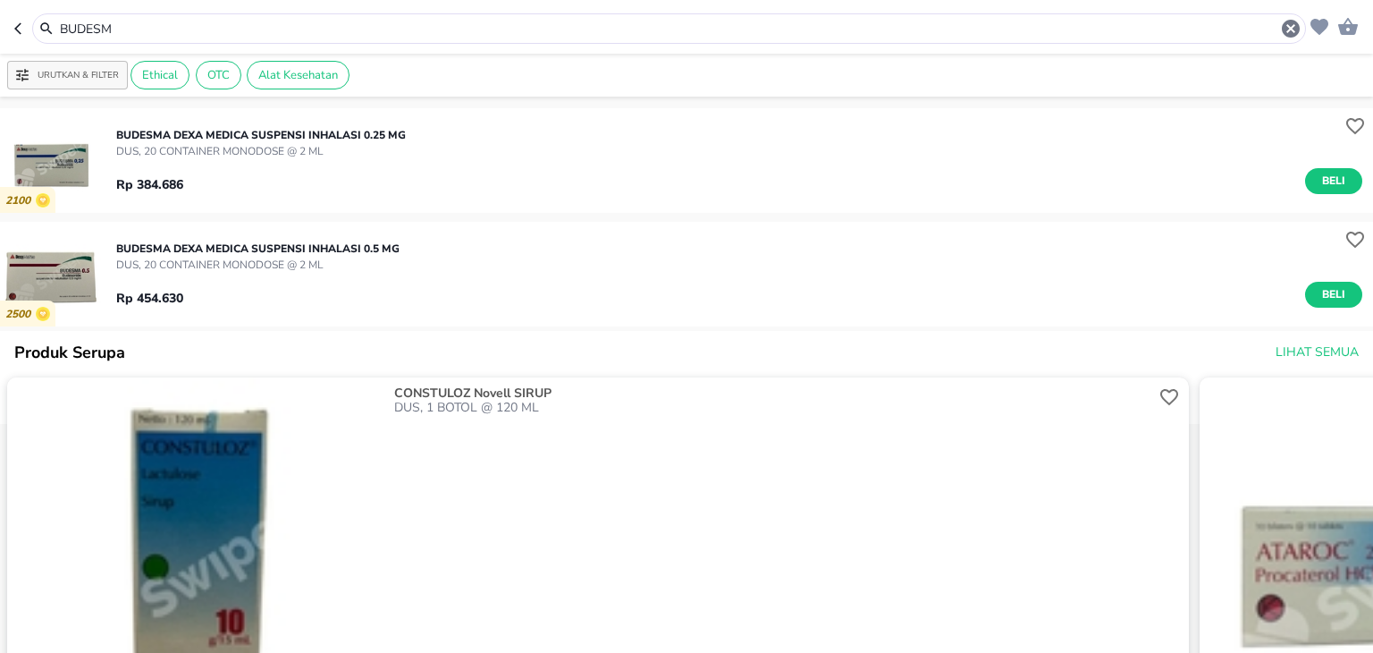
click at [249, 23] on input "BUDESM" at bounding box center [669, 29] width 1222 height 19
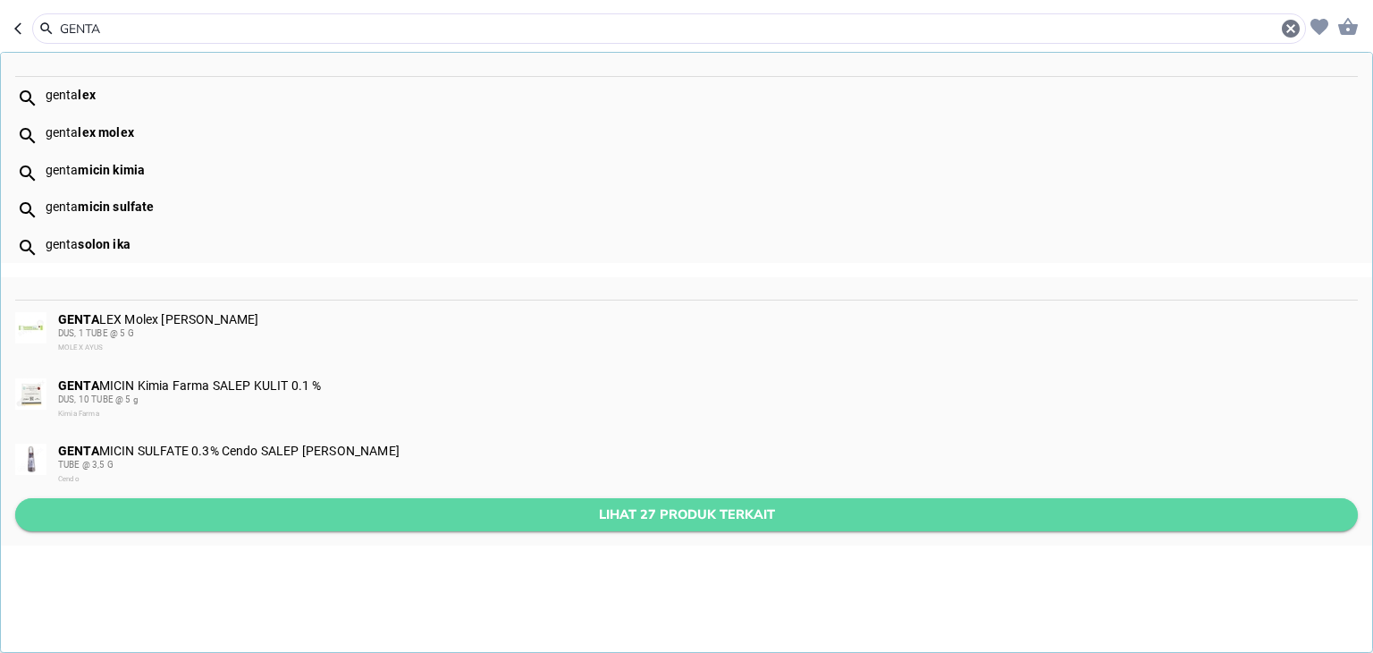
click at [307, 503] on span "Lihat 27 produk terkait" at bounding box center [687, 514] width 1314 height 22
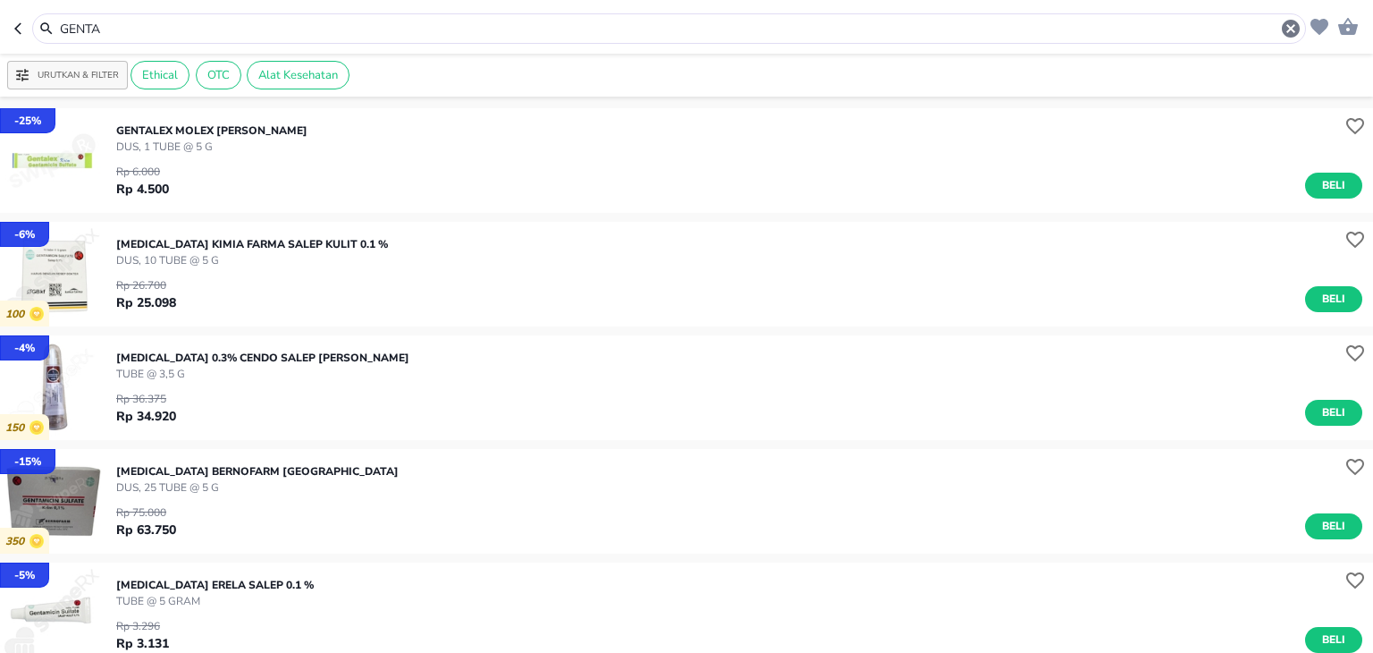
click at [175, 38] on div "GENTA" at bounding box center [680, 28] width 1244 height 21
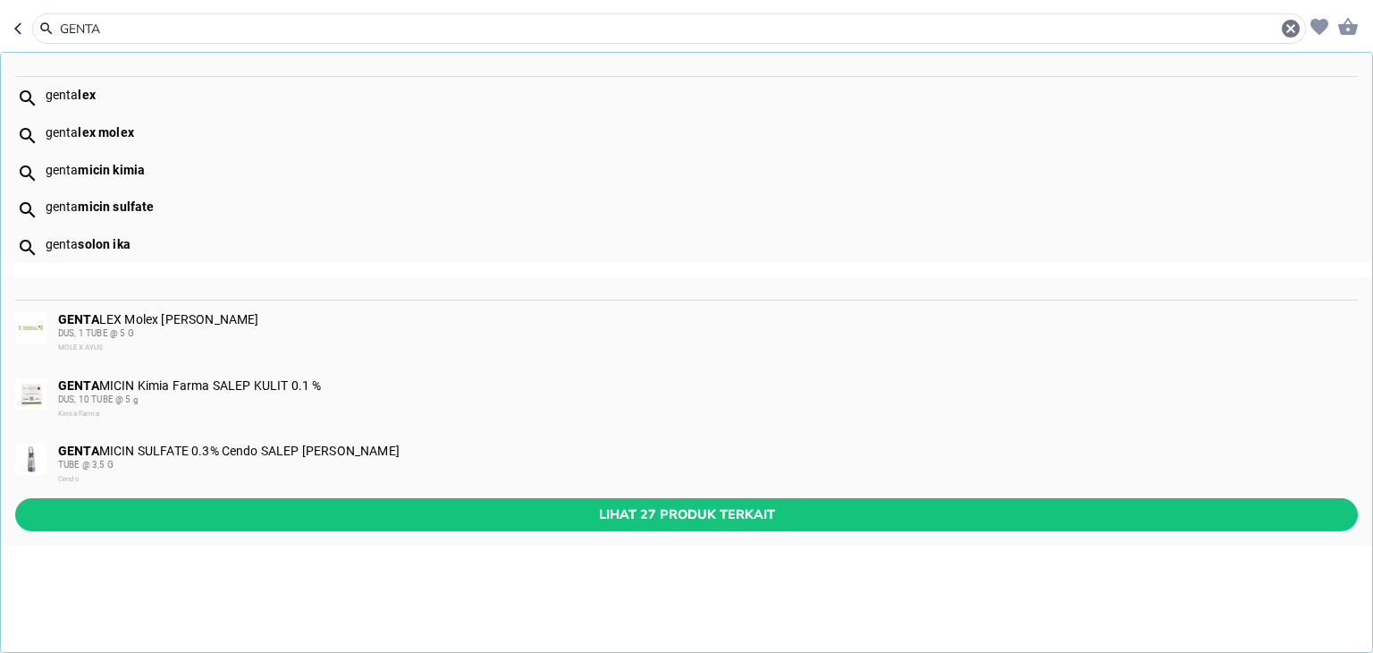
click at [165, 27] on input "GENTA" at bounding box center [669, 29] width 1222 height 19
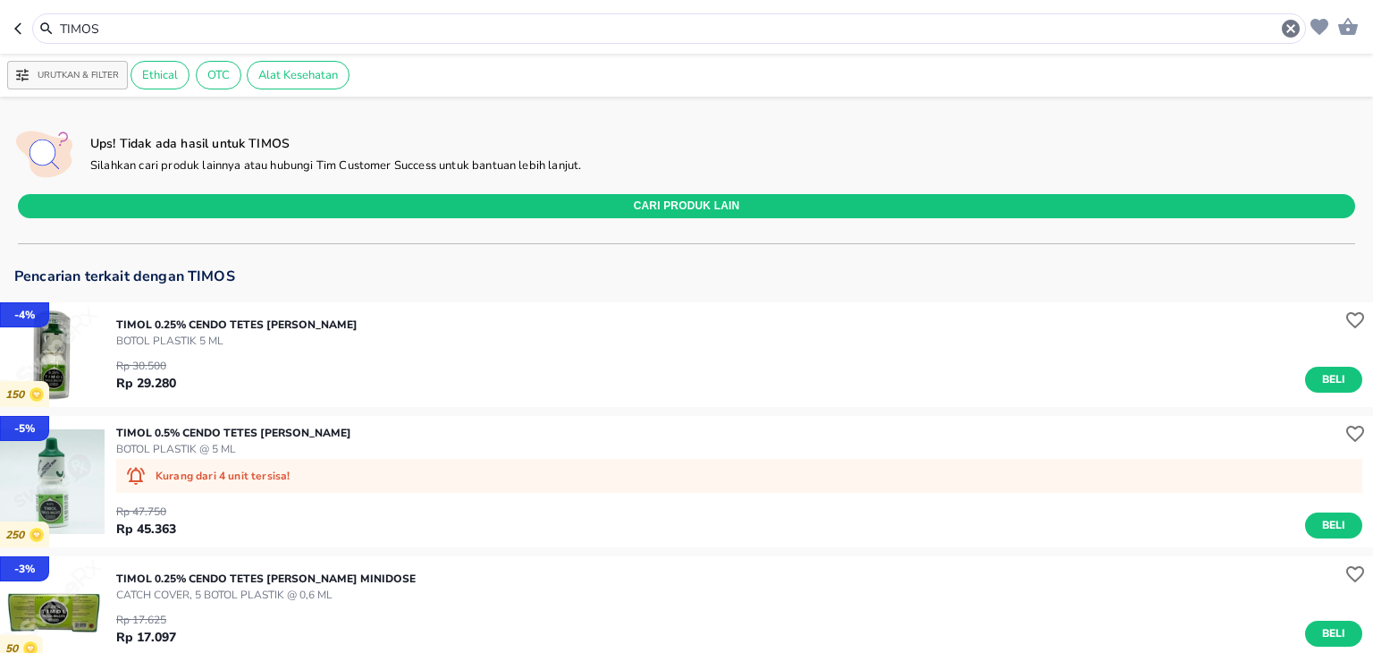
click at [353, 23] on input "TIMOS" at bounding box center [669, 29] width 1222 height 19
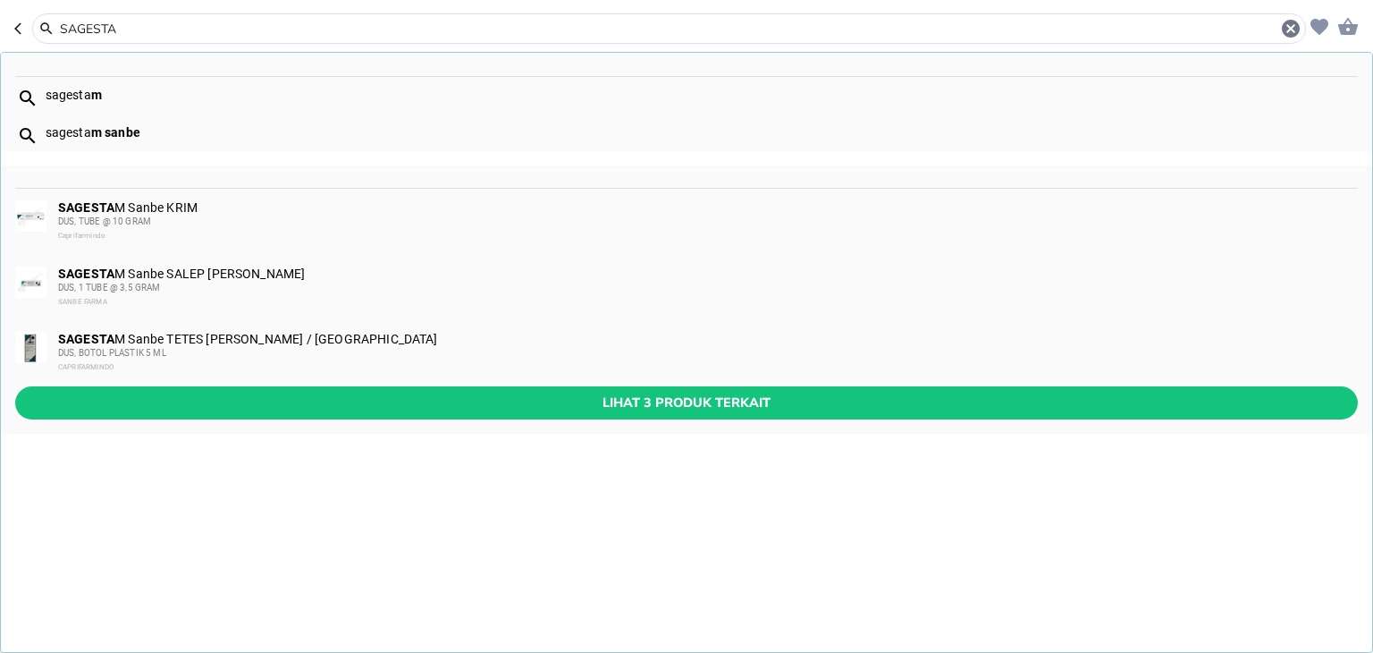
type input "SAGESTA"
click at [172, 289] on div "DUS, 1 TUBE @ 3,5 GRAM" at bounding box center [707, 288] width 1298 height 14
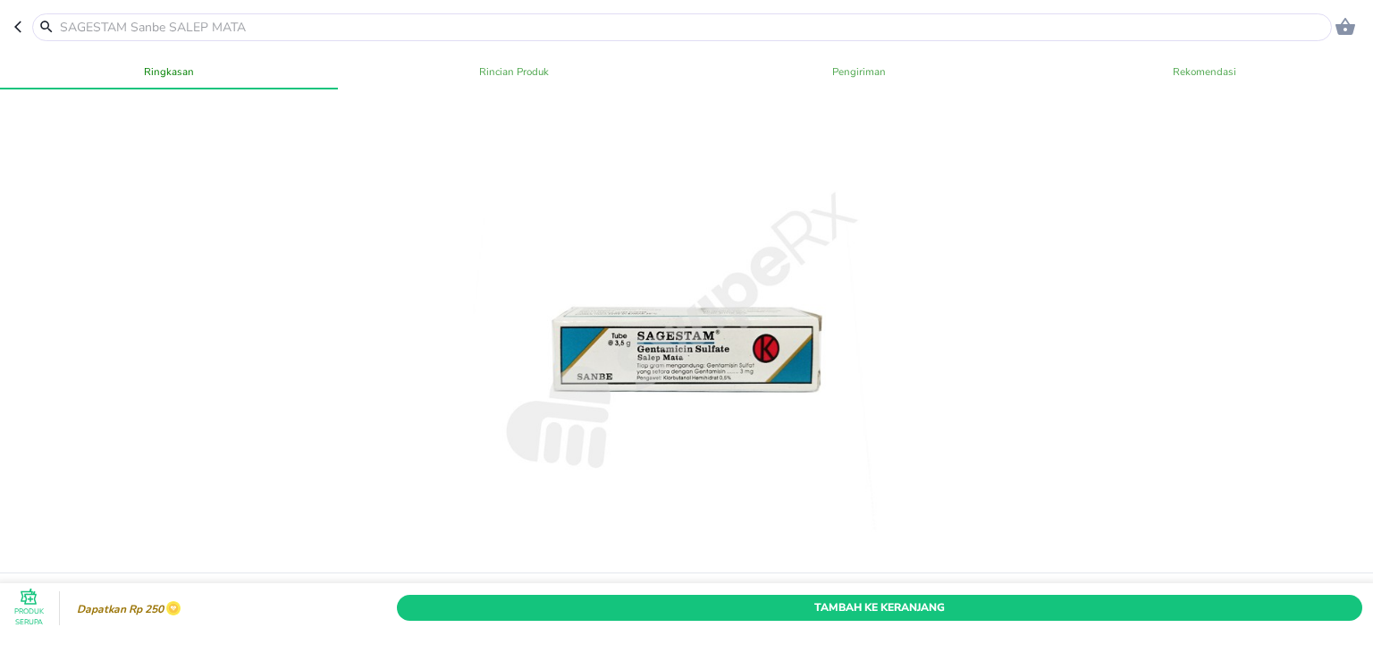
click at [272, 21] on input "text" at bounding box center [693, 27] width 1270 height 19
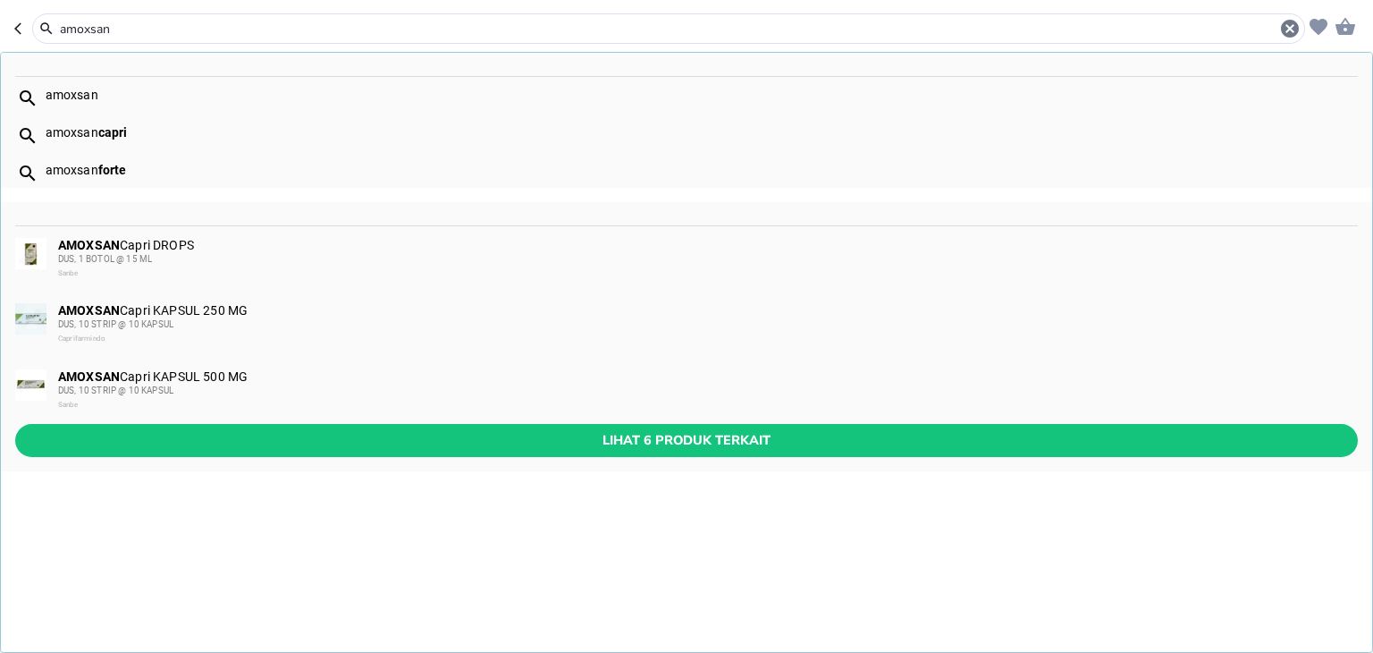
type input "amoxsan"
click at [210, 421] on div "AMOXSAN Capri KAPSUL 500 MG DUS, 10 STRIP @ 10 KAPSUL Sanbe" at bounding box center [687, 391] width 1372 height 66
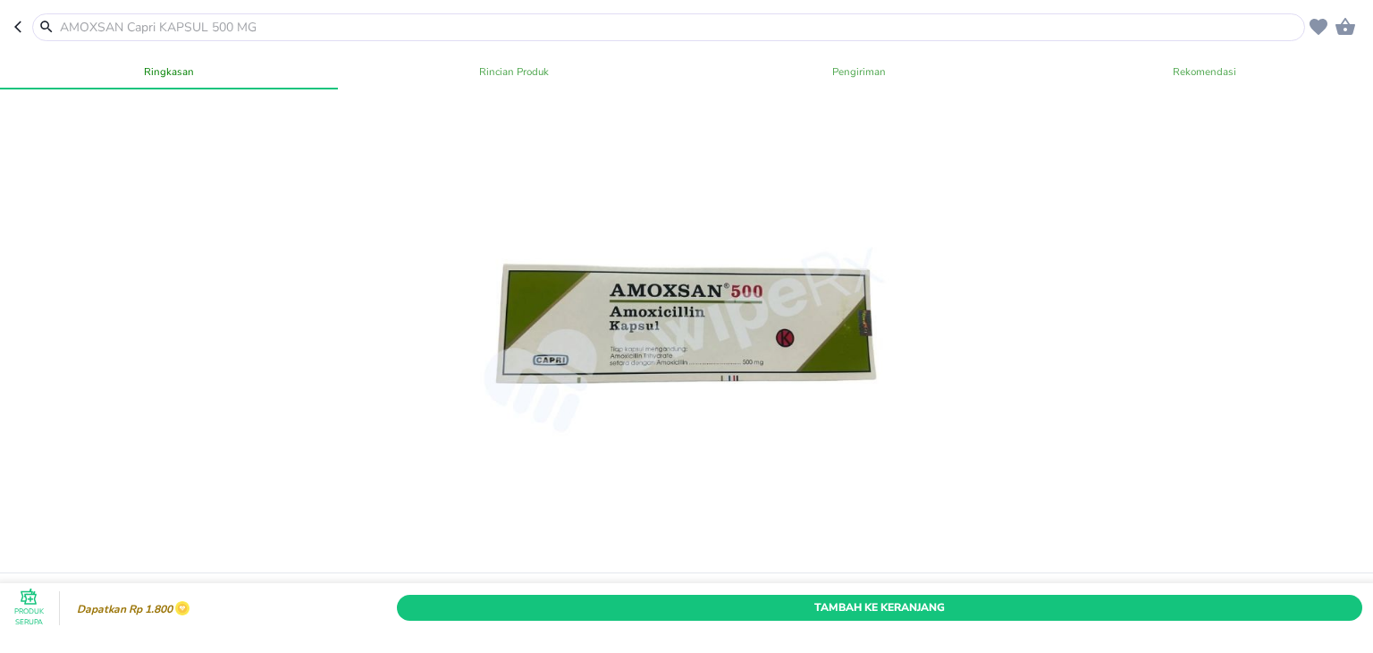
click at [197, 26] on input "text" at bounding box center [679, 27] width 1243 height 19
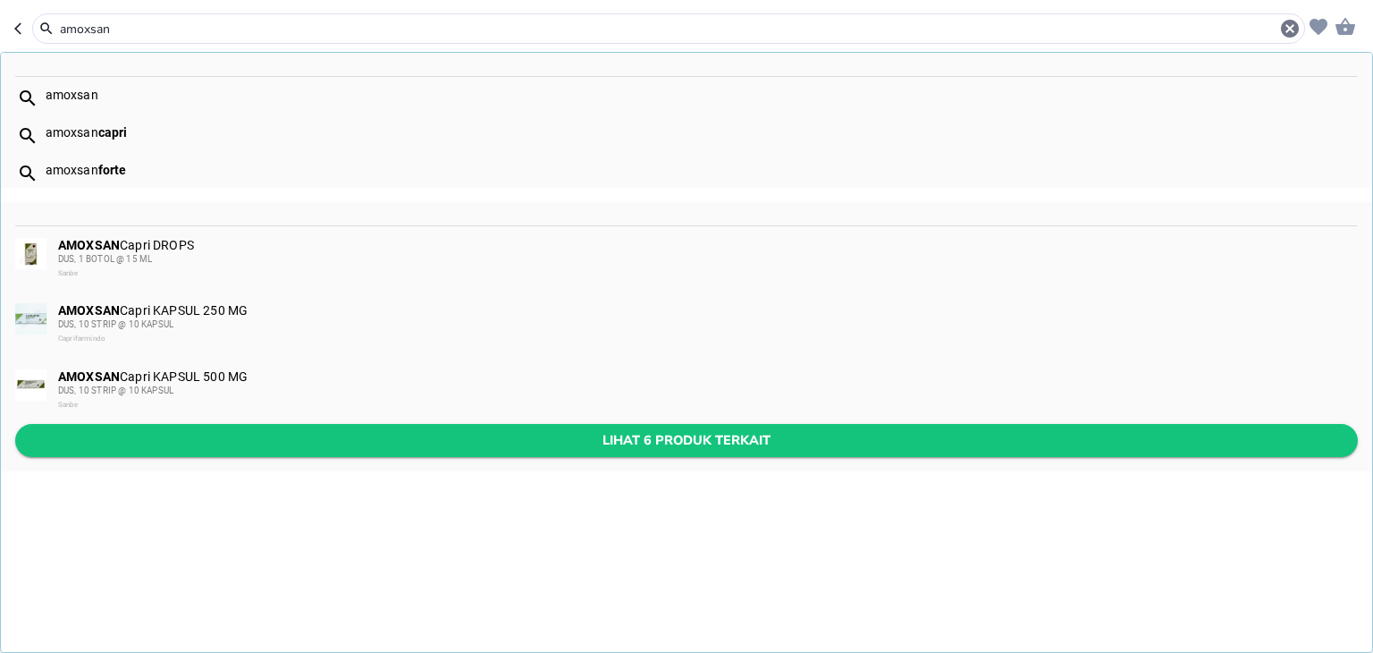
type input "amoxsan"
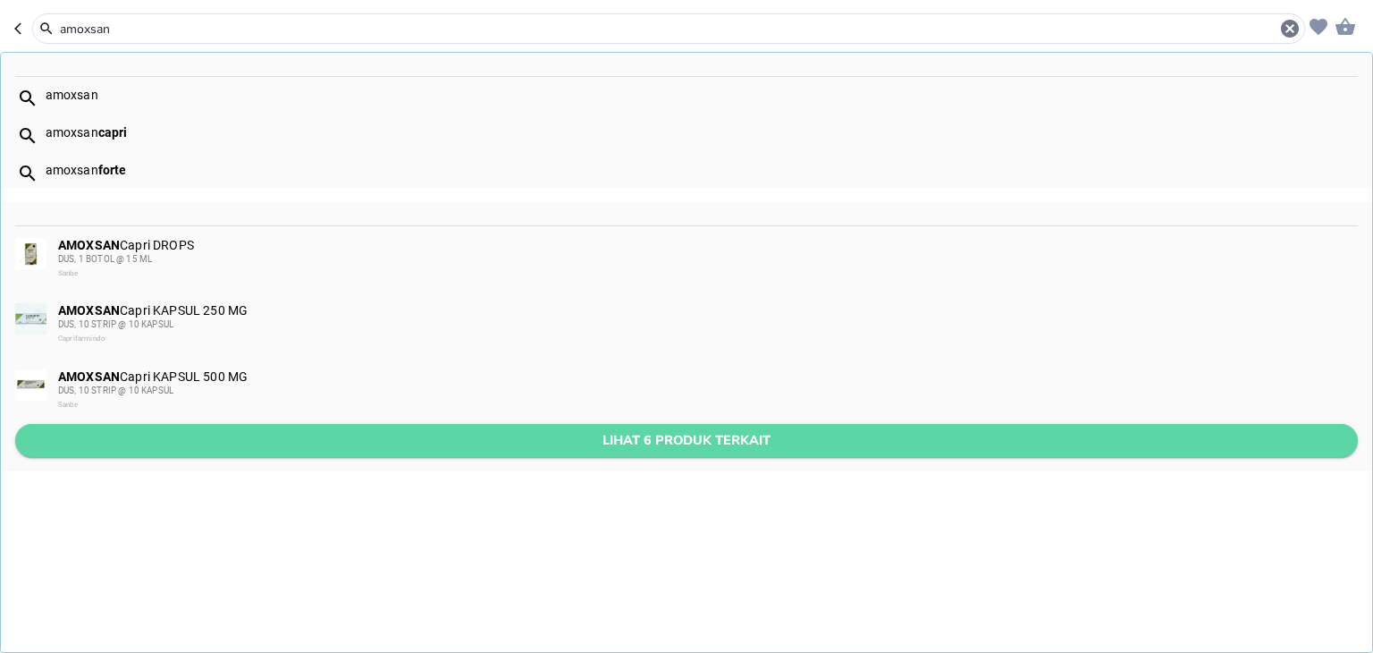
click at [583, 443] on span "Lihat 6 produk terkait" at bounding box center [687, 440] width 1314 height 22
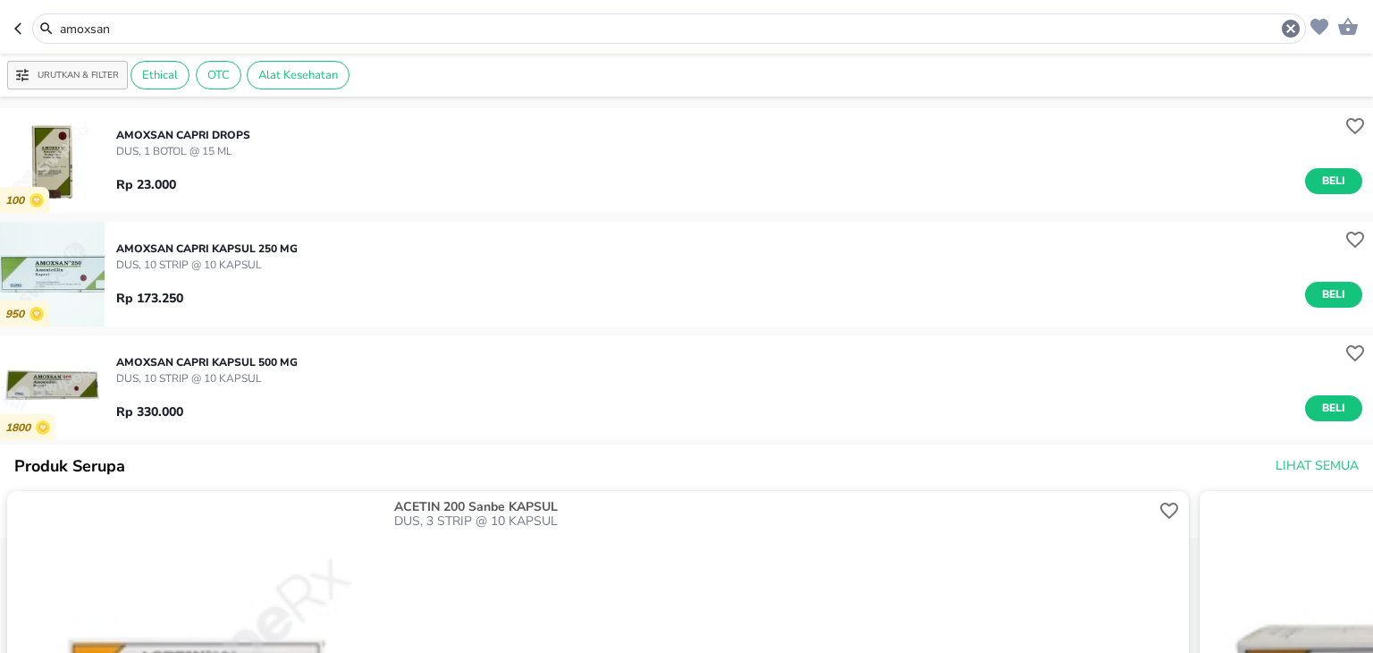
click at [274, 33] on input "amoxsan" at bounding box center [669, 29] width 1222 height 19
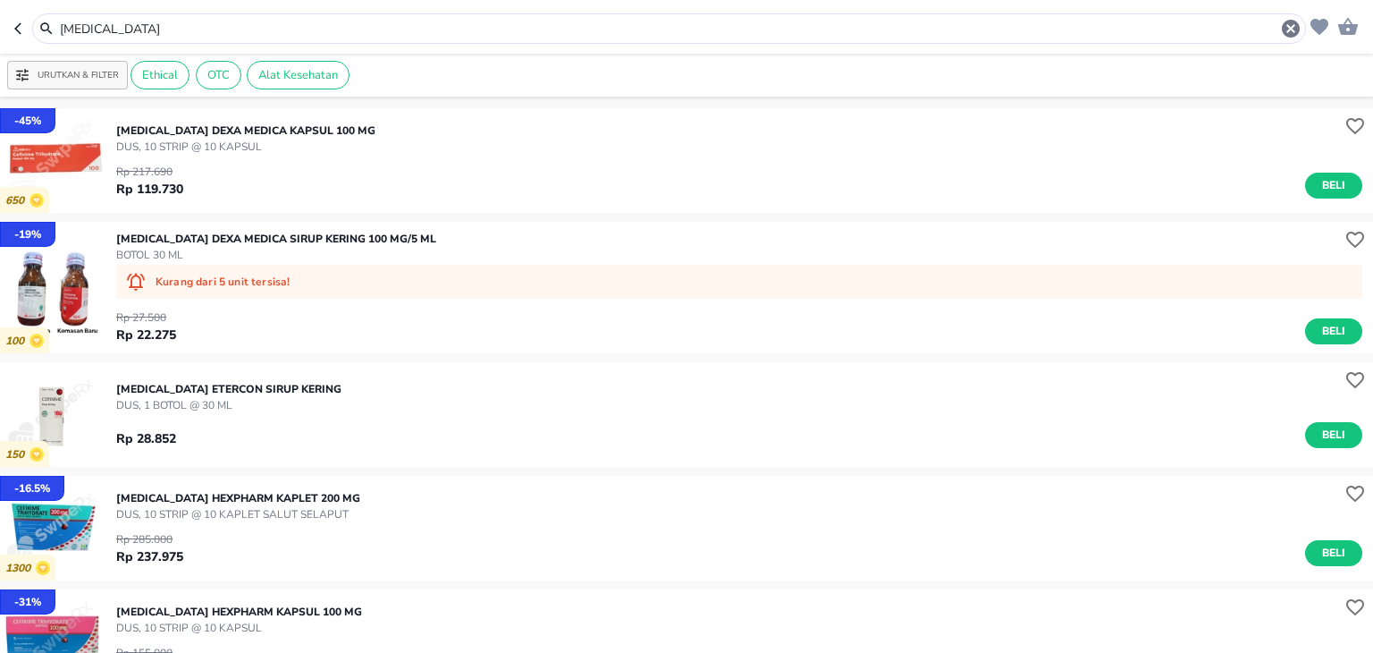
click at [240, 40] on div "[MEDICAL_DATA]" at bounding box center [669, 28] width 1274 height 30
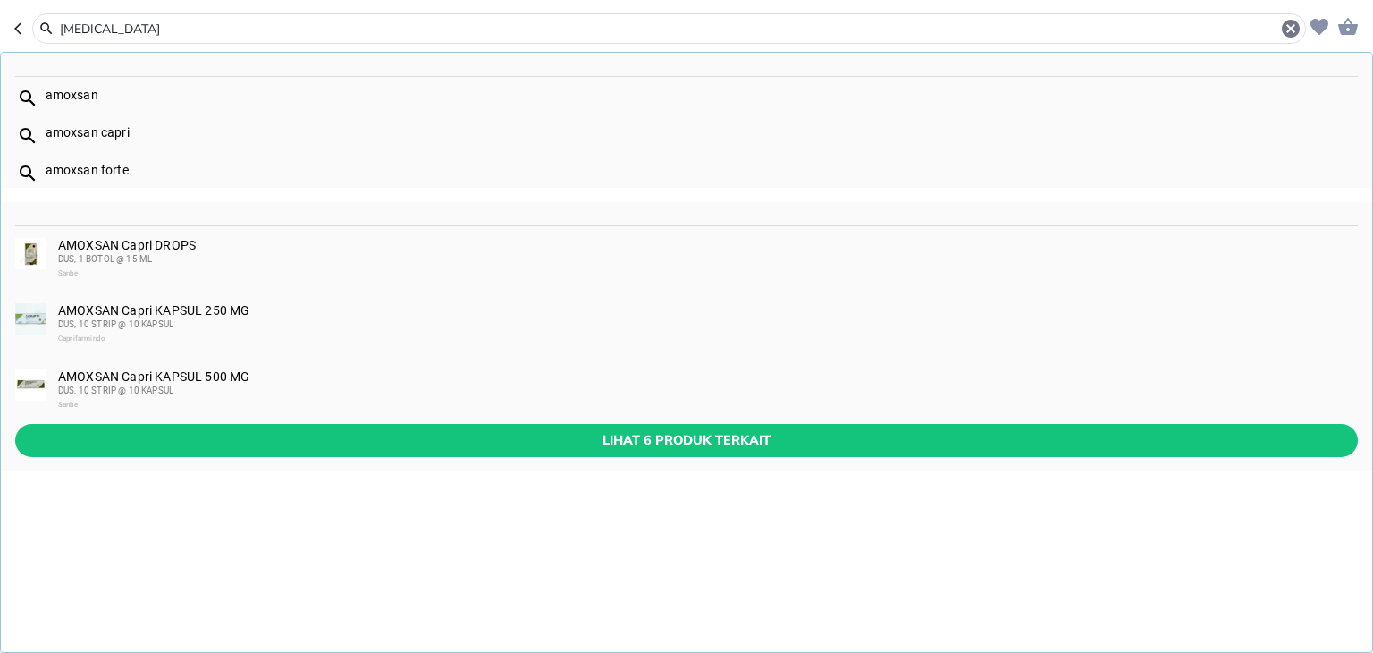
click at [226, 33] on input "[MEDICAL_DATA]" at bounding box center [669, 29] width 1222 height 19
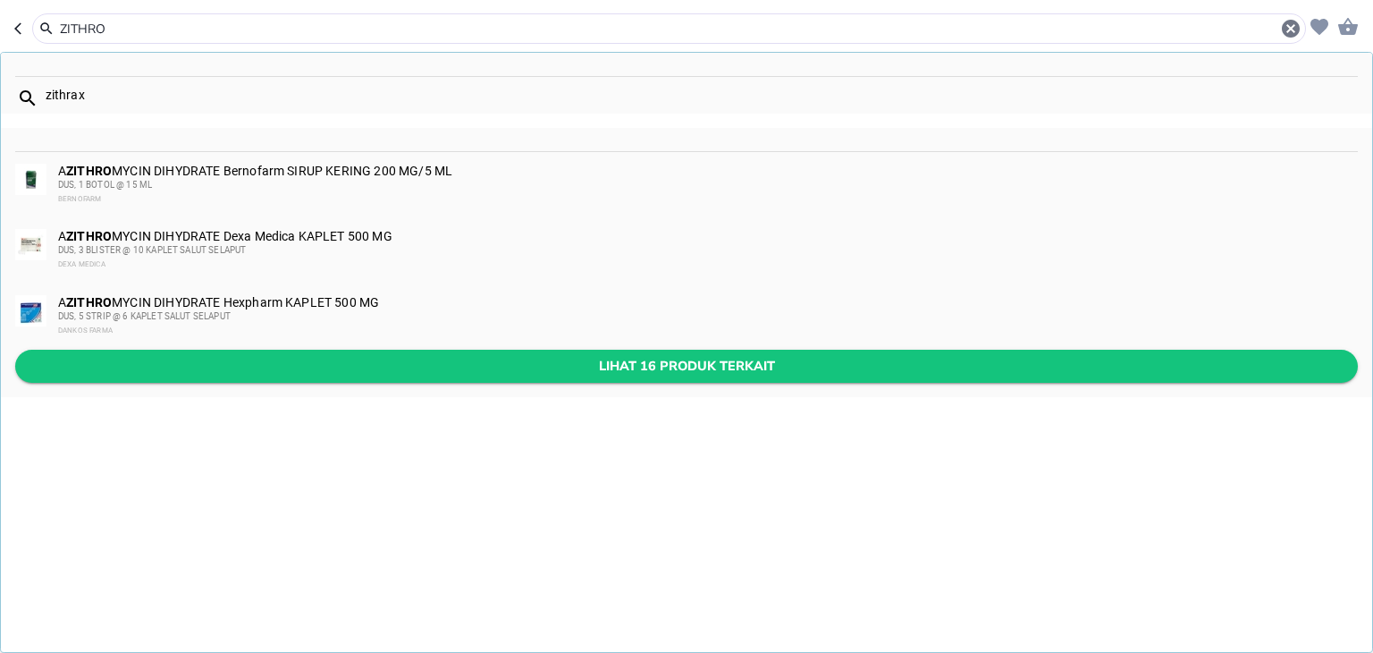
type input "ZITHRO"
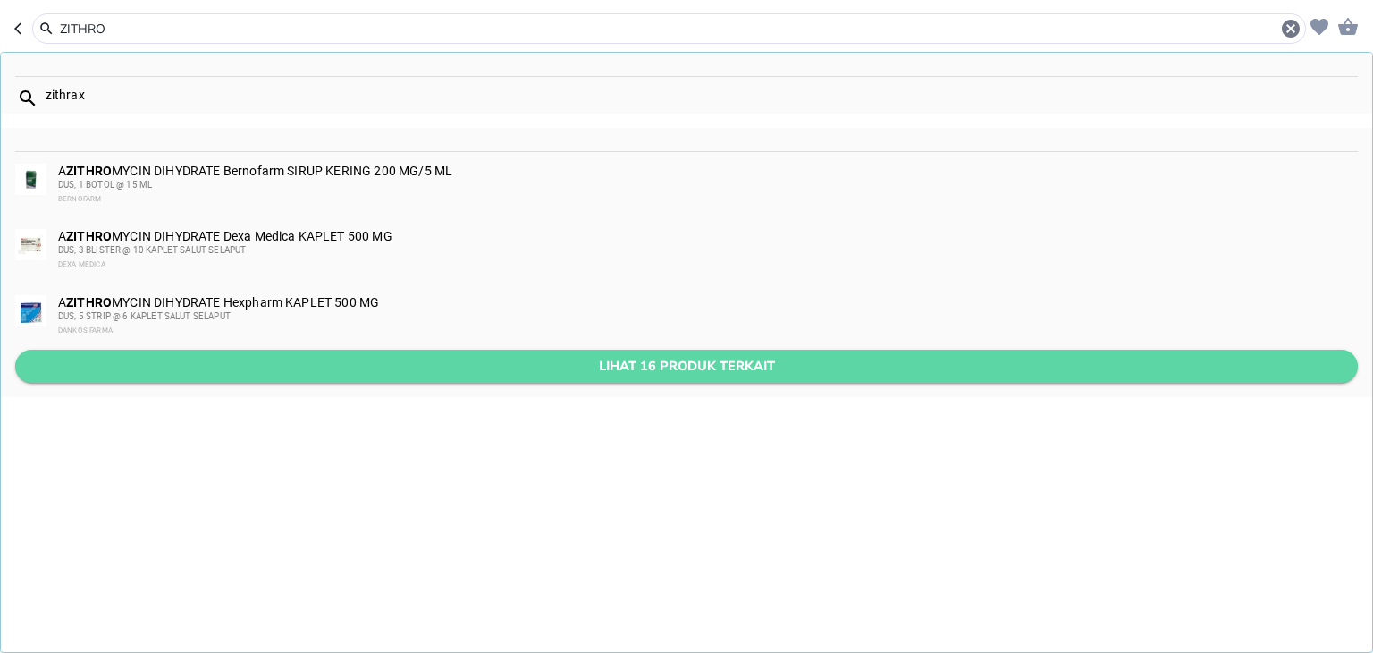
click at [327, 364] on span "Lihat 16 produk terkait" at bounding box center [687, 366] width 1314 height 22
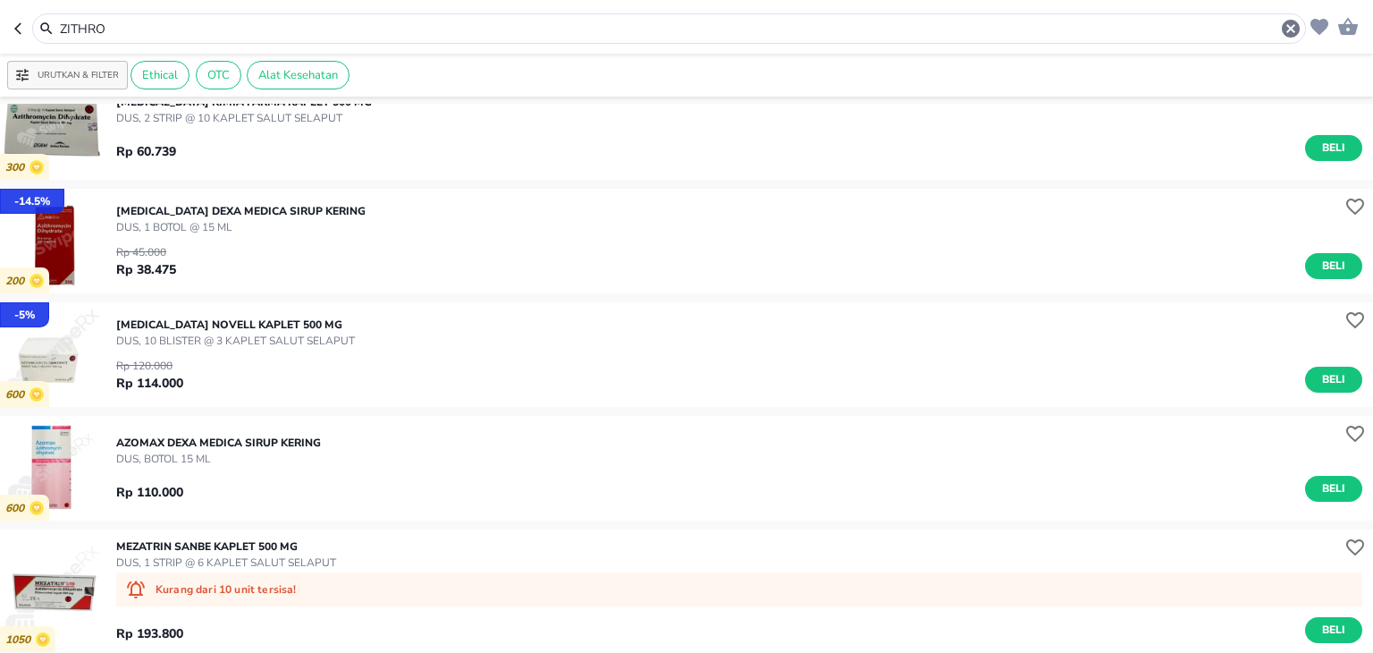
scroll to position [386, 0]
